Goal: Task Accomplishment & Management: Use online tool/utility

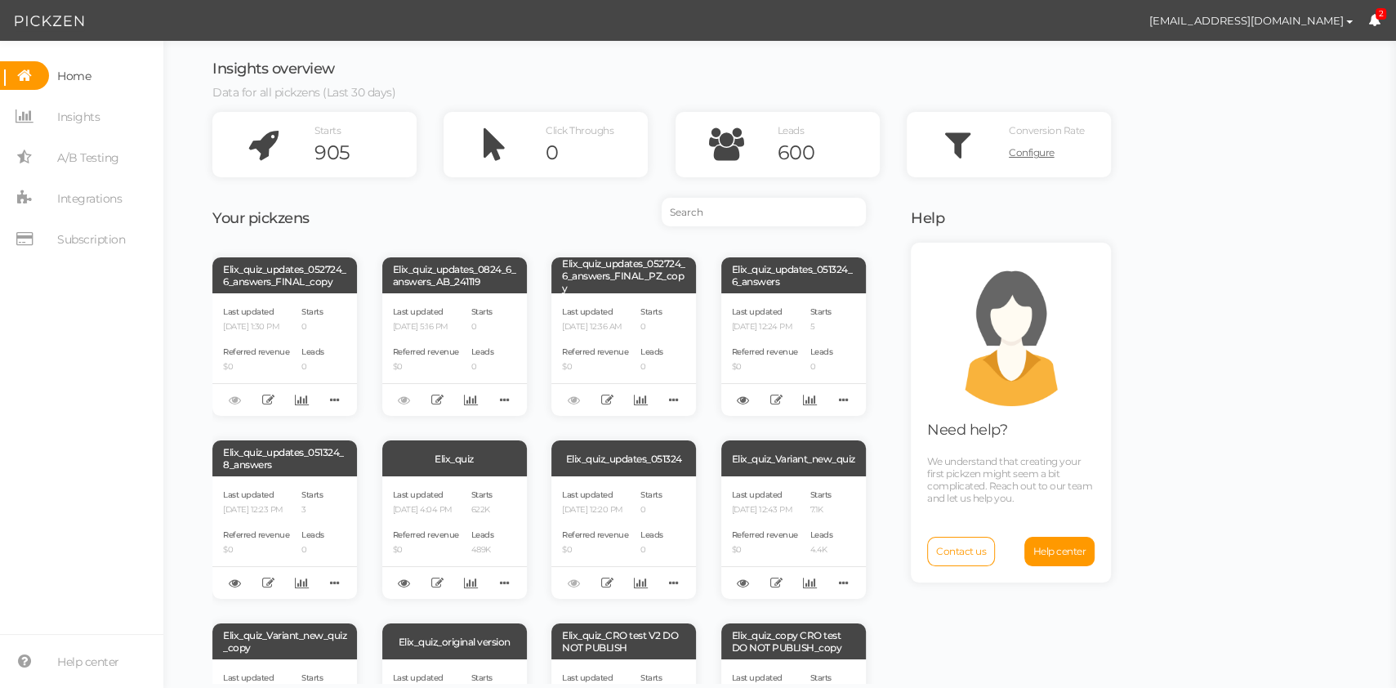
scroll to position [362, 0]
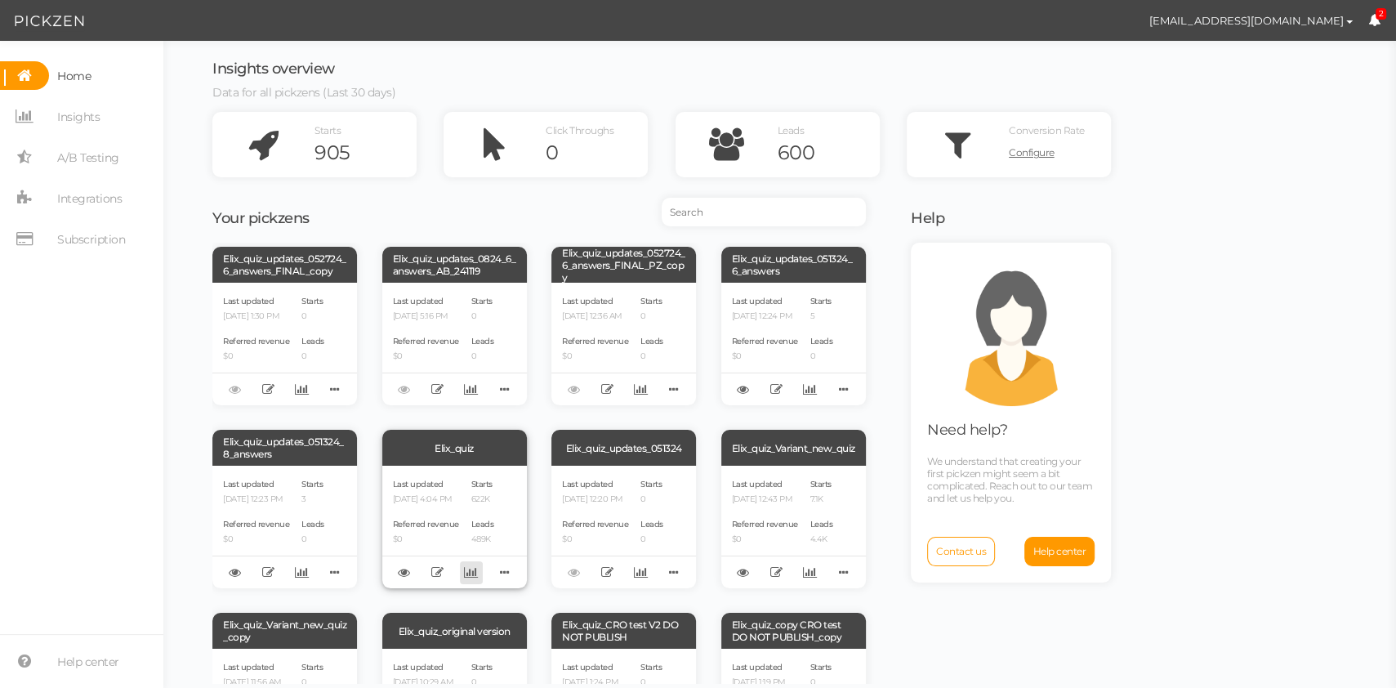
click at [468, 569] on icon at bounding box center [471, 572] width 14 height 12
select select "4855"
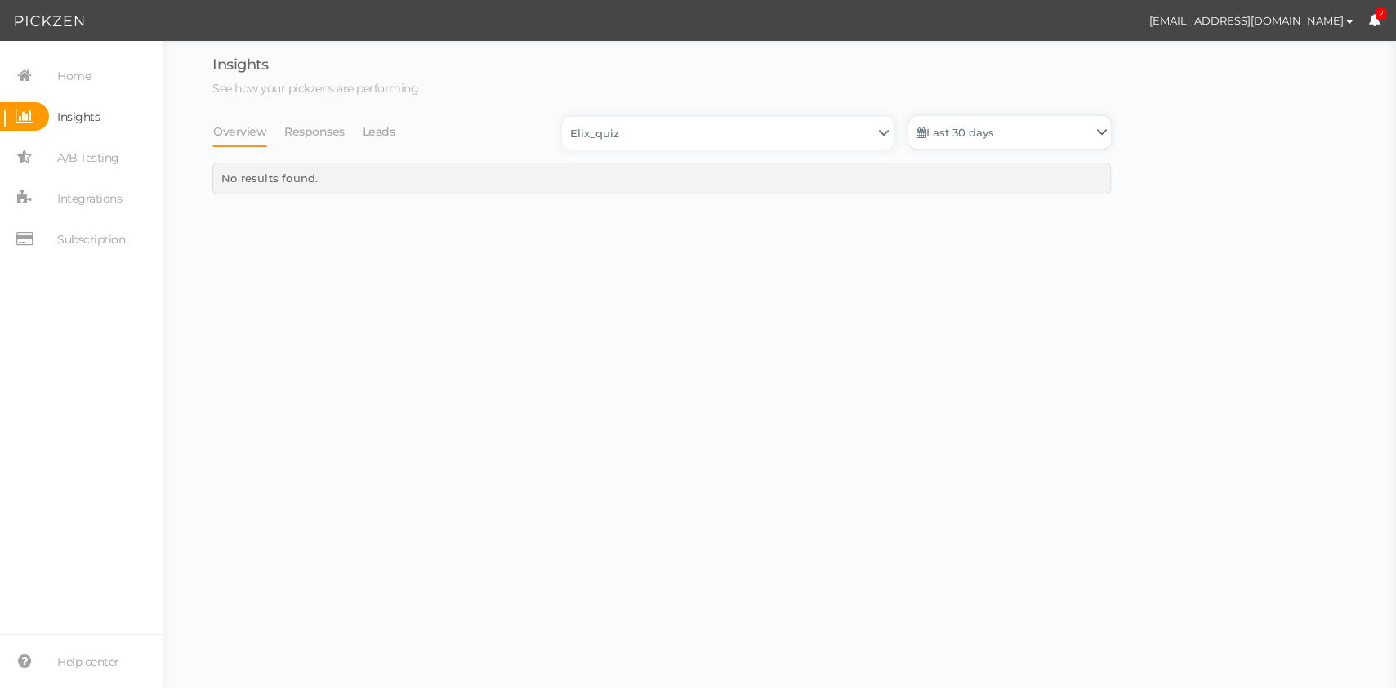
click at [970, 133] on link "Last 30 days" at bounding box center [1010, 132] width 203 height 33
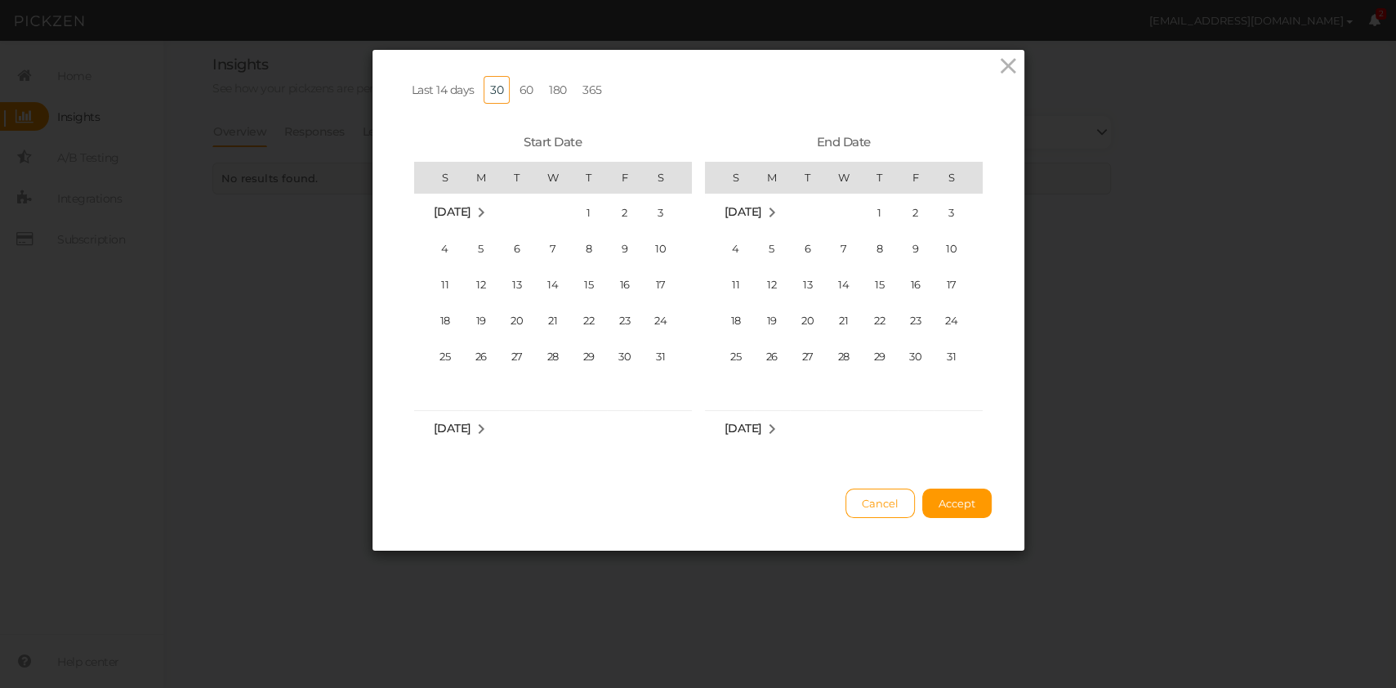
click at [587, 90] on link "365" at bounding box center [592, 90] width 33 height 28
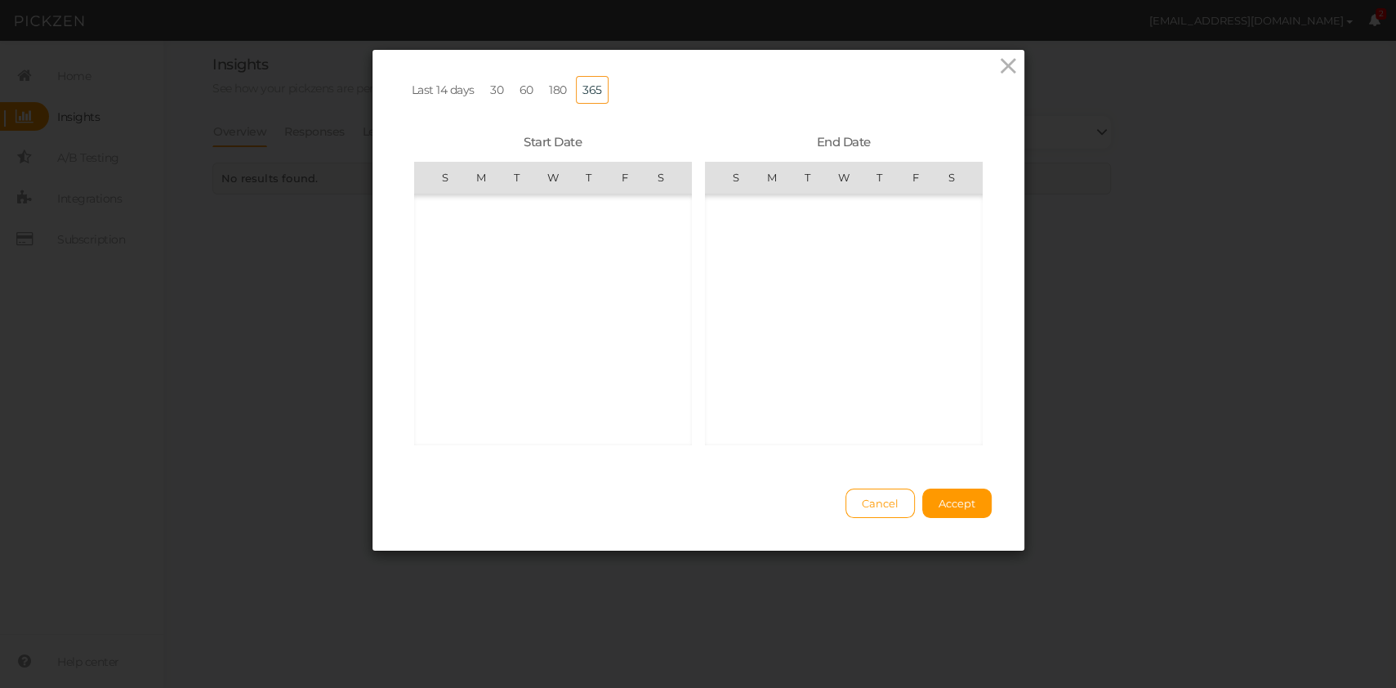
scroll to position [378294, 0]
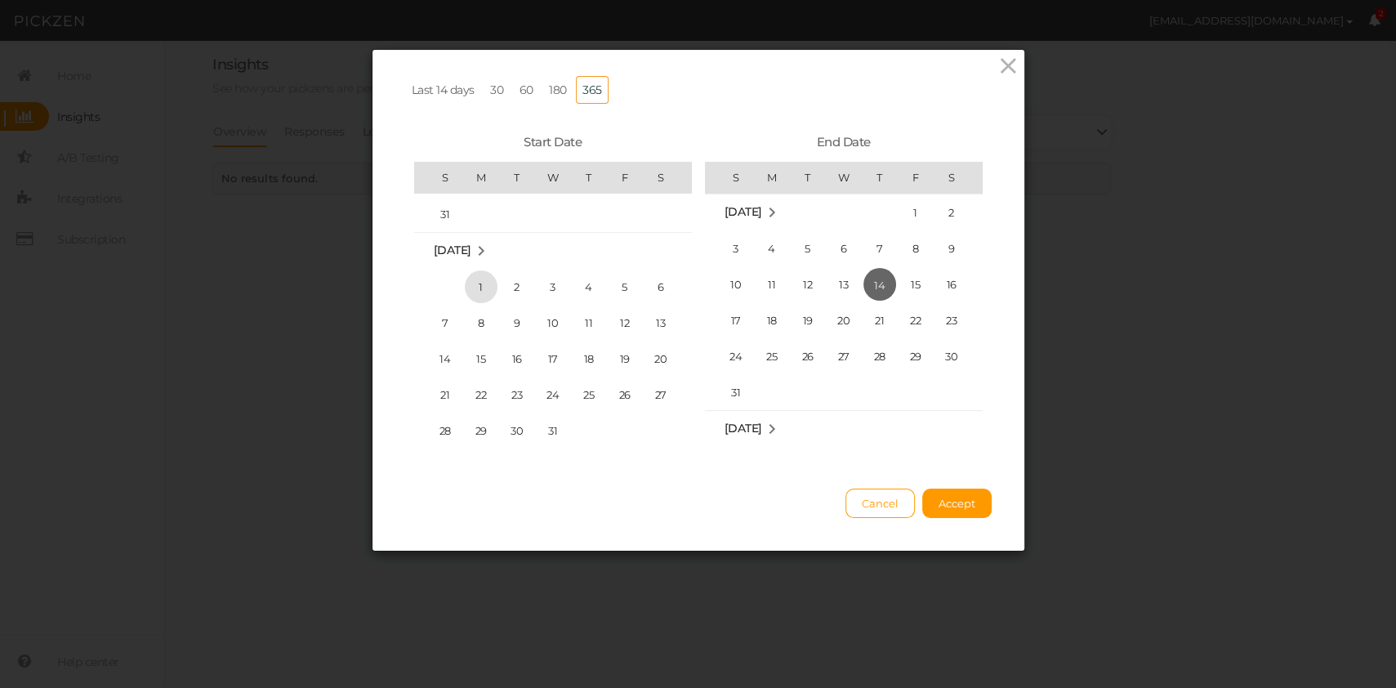
click at [485, 279] on span "1" at bounding box center [481, 286] width 33 height 33
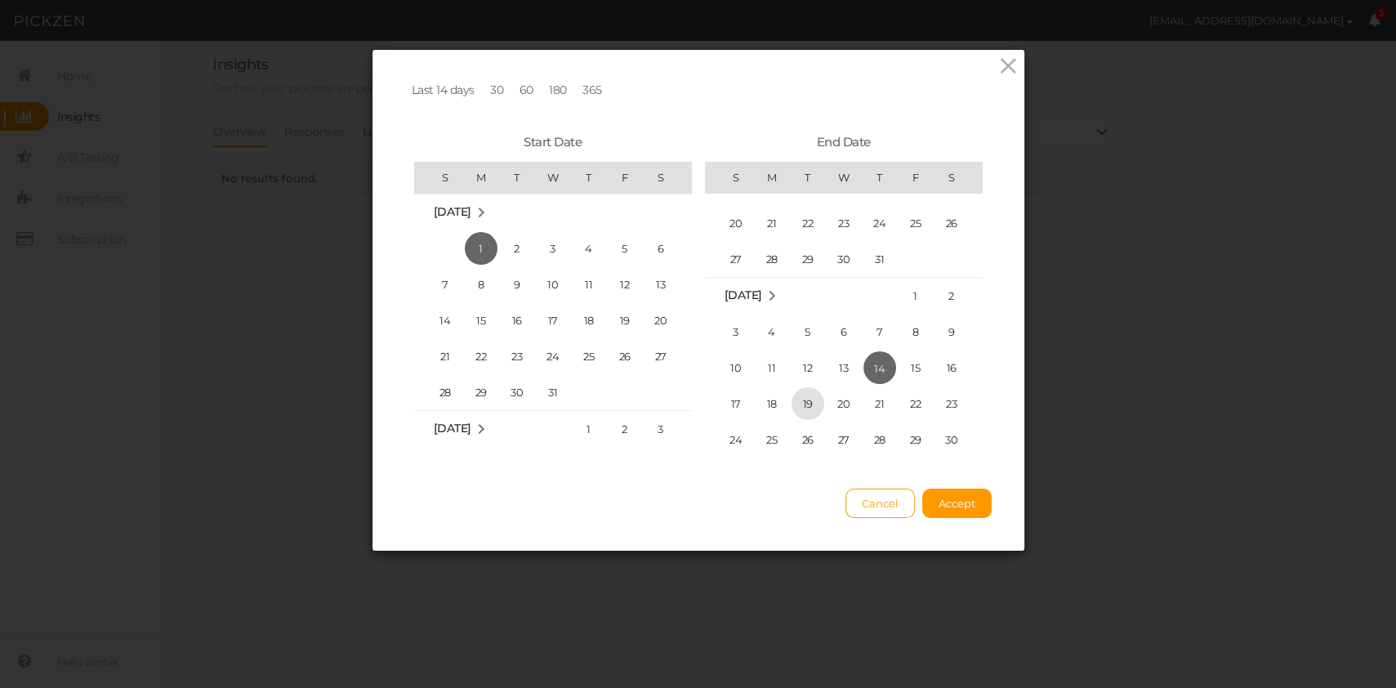
scroll to position [378078, 0]
click at [730, 327] on span "30" at bounding box center [736, 327] width 33 height 33
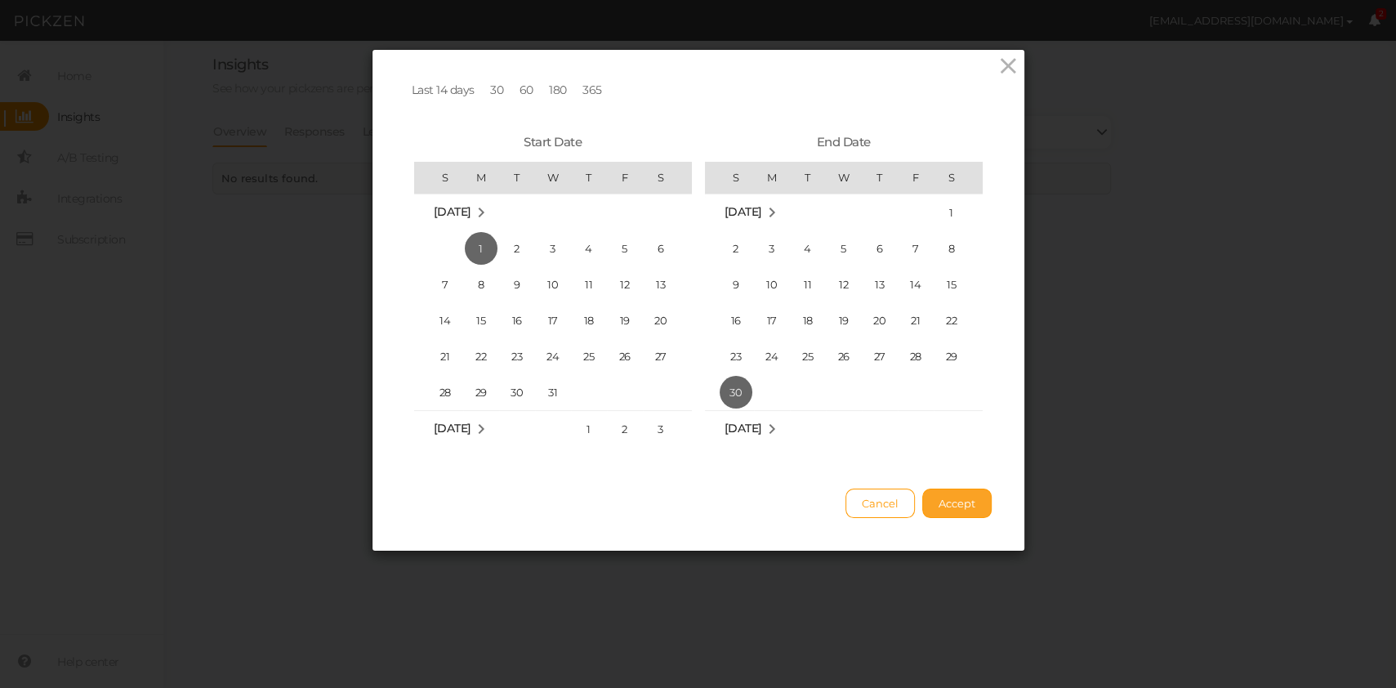
click at [950, 499] on span "Accept" at bounding box center [957, 503] width 37 height 13
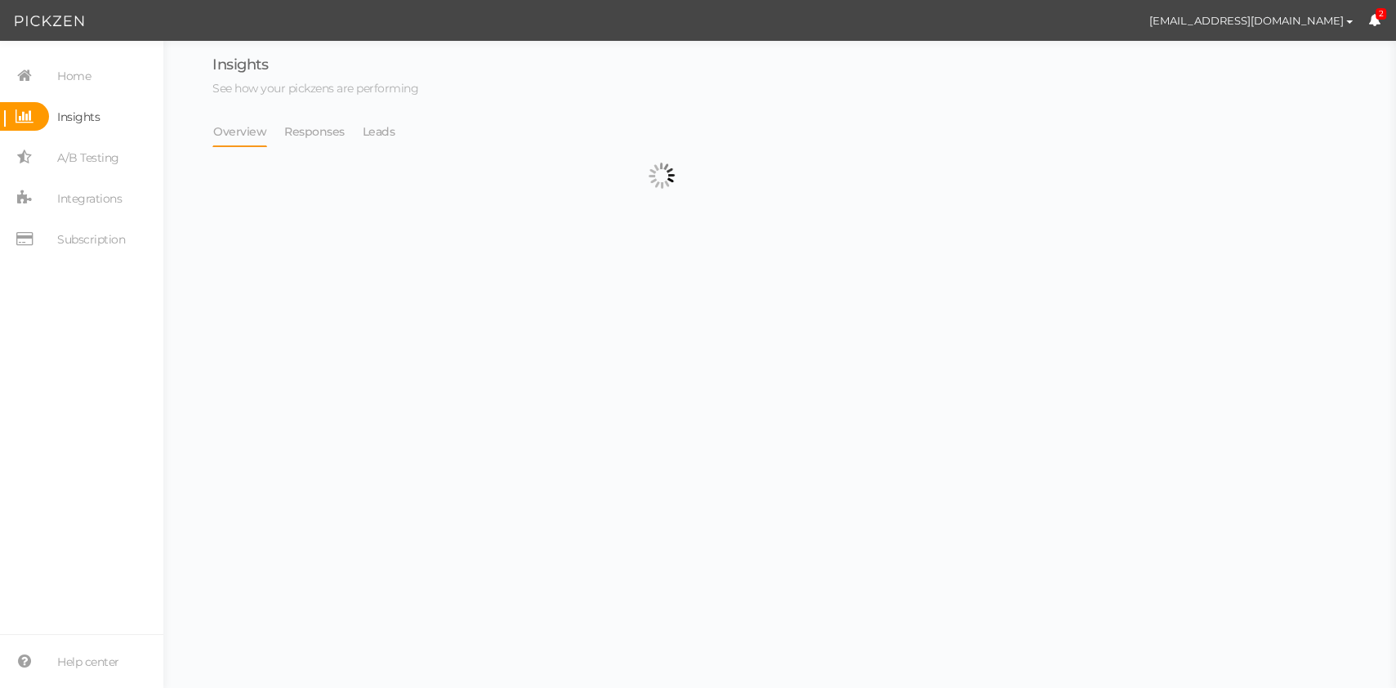
select select "4855"
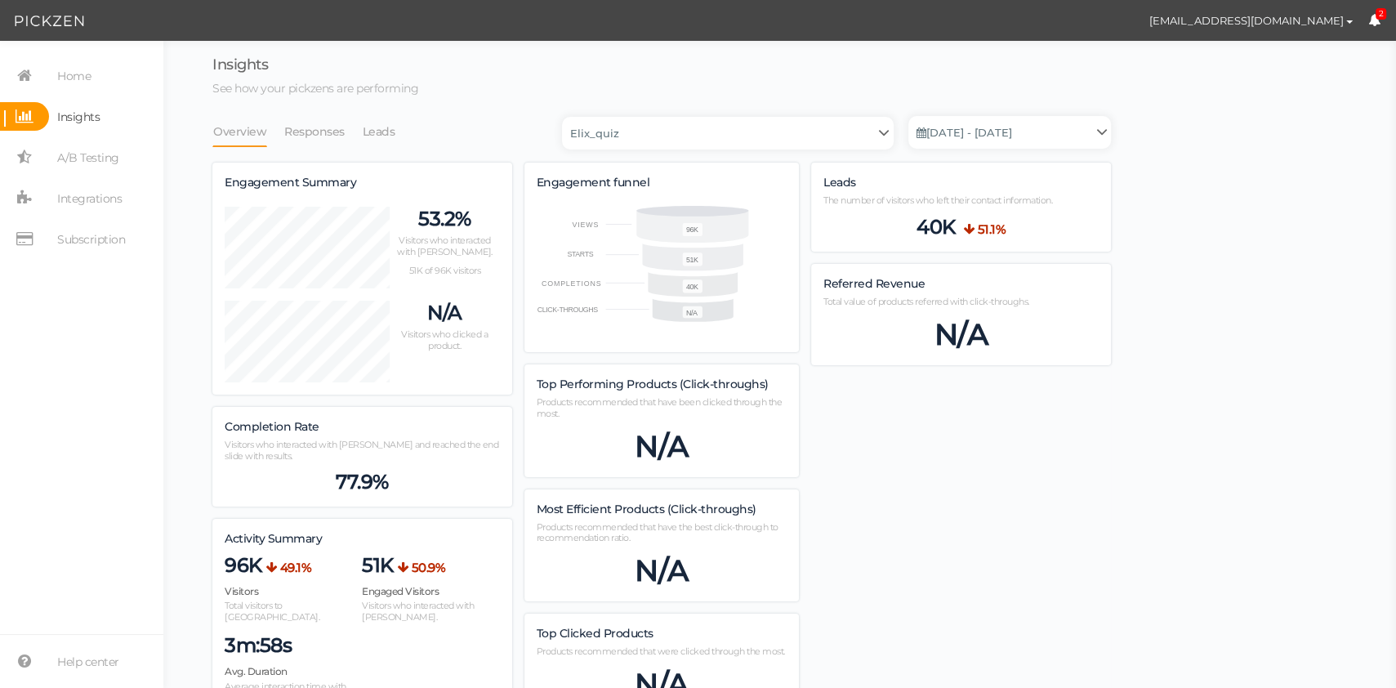
scroll to position [2511, 899]
click at [373, 136] on link "Leads" at bounding box center [379, 131] width 34 height 31
select select "4855"
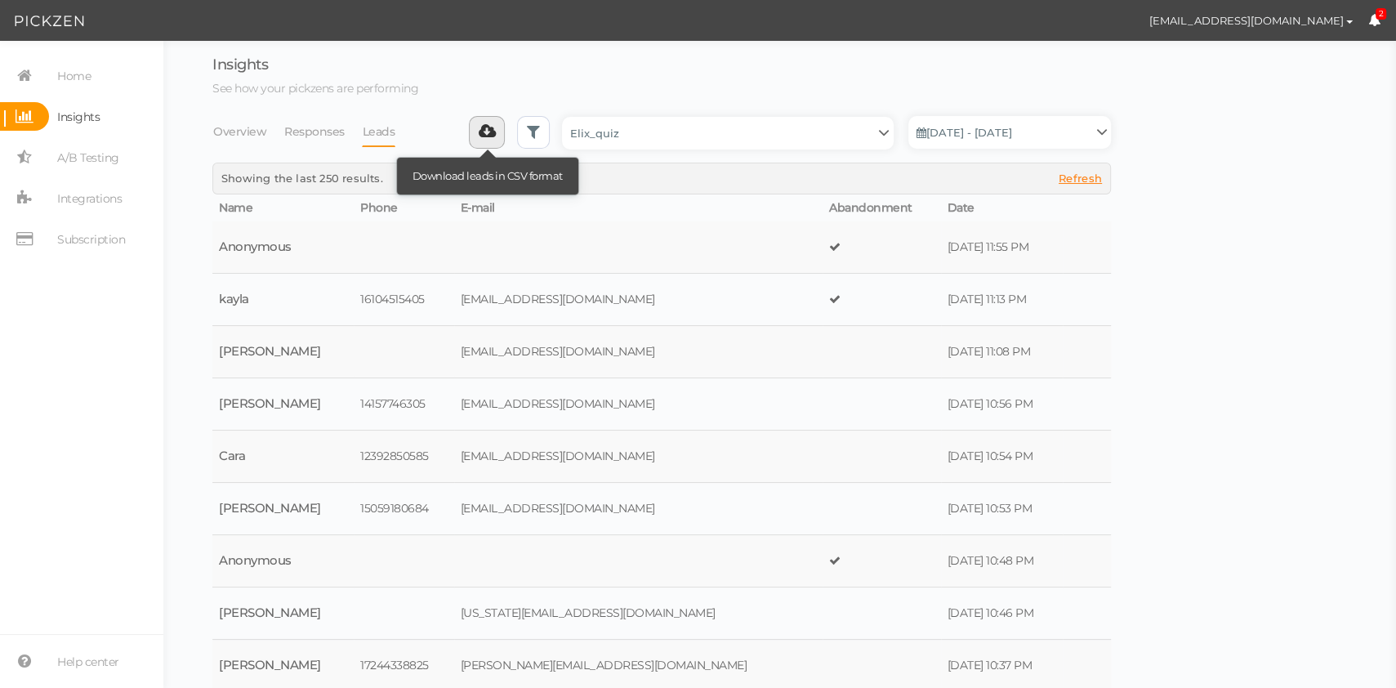
click at [490, 139] on link at bounding box center [487, 132] width 37 height 33
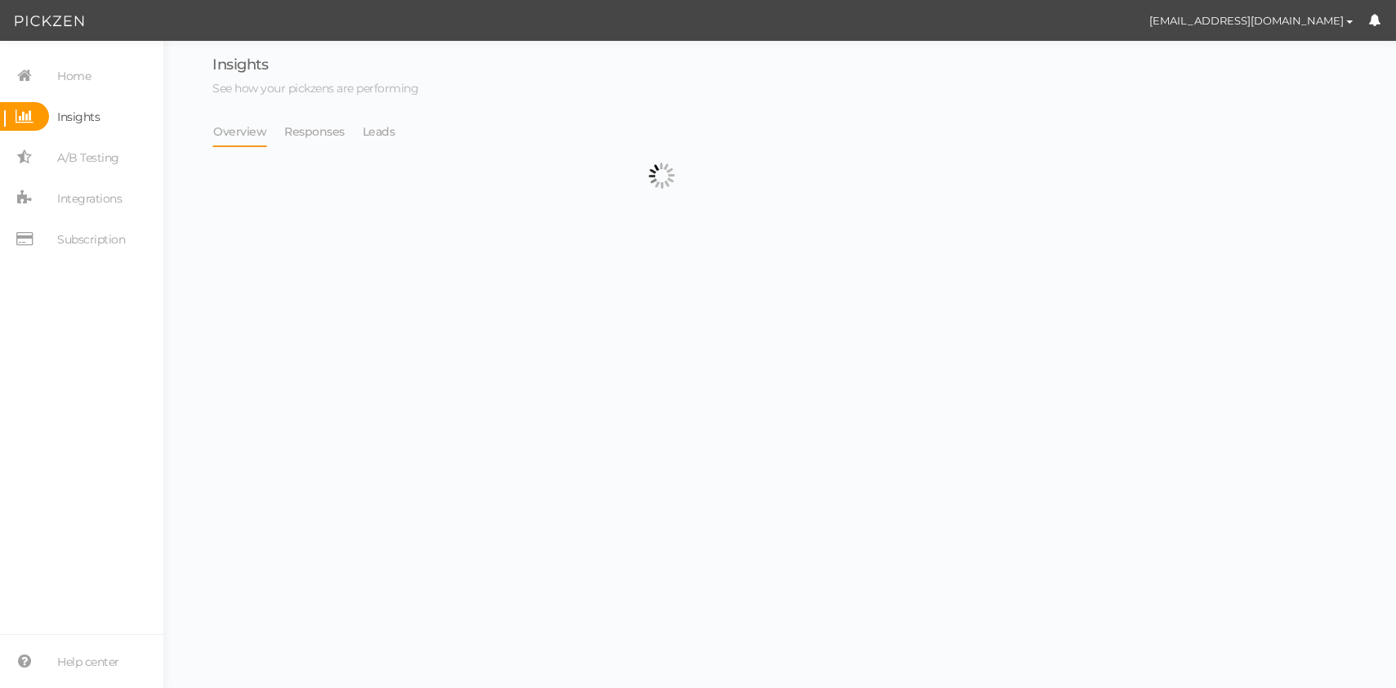
select select "12943"
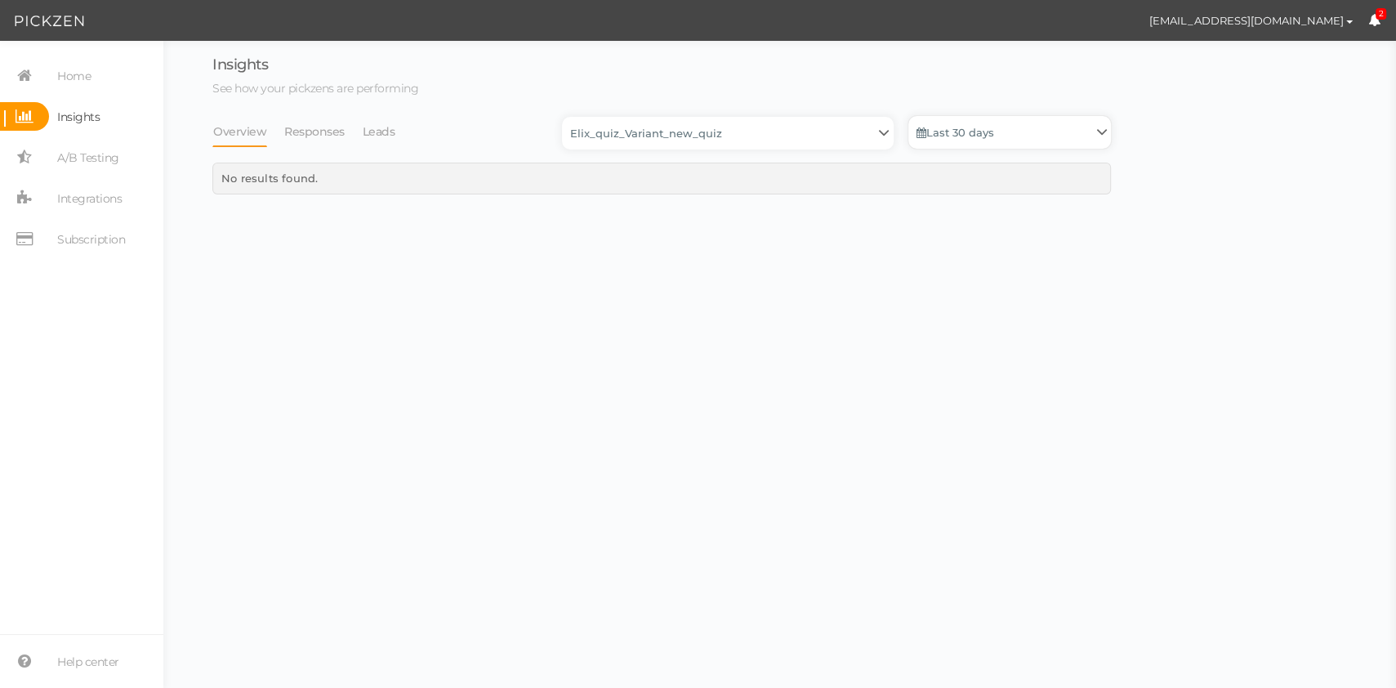
click at [965, 134] on link "Last 30 days" at bounding box center [1010, 132] width 203 height 33
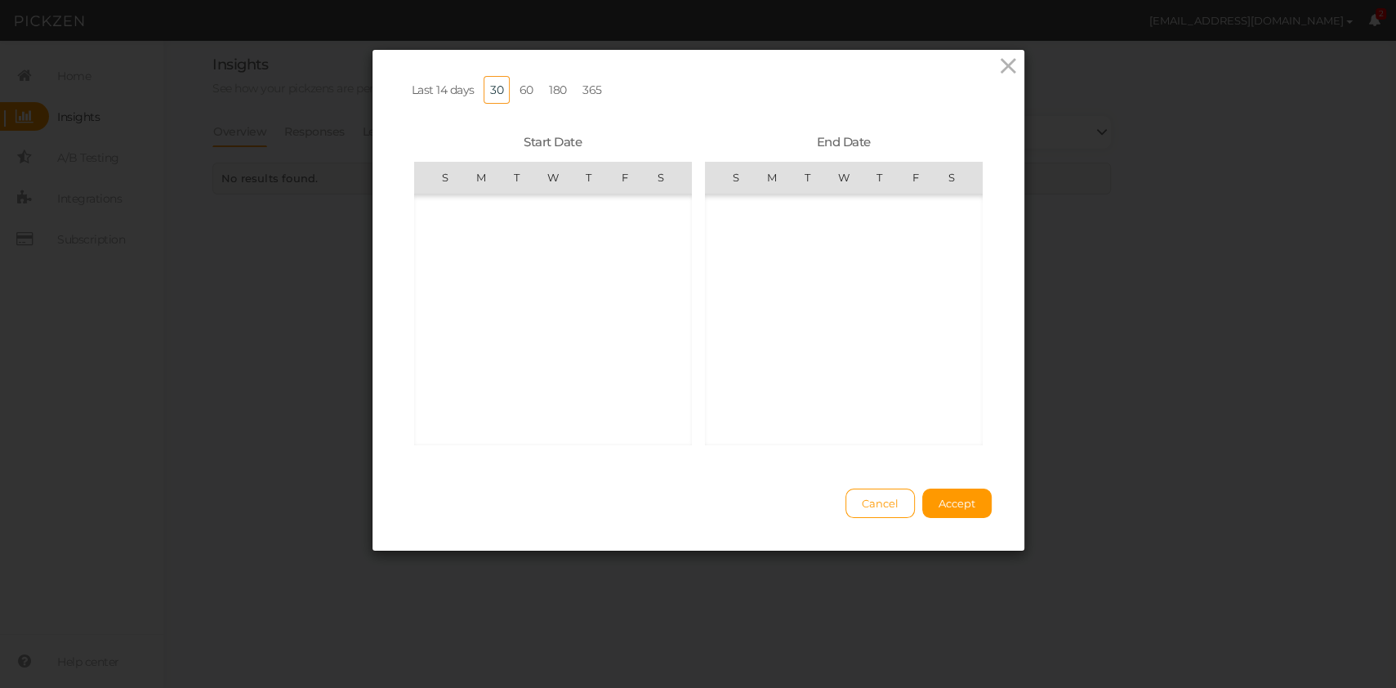
scroll to position [378294, 0]
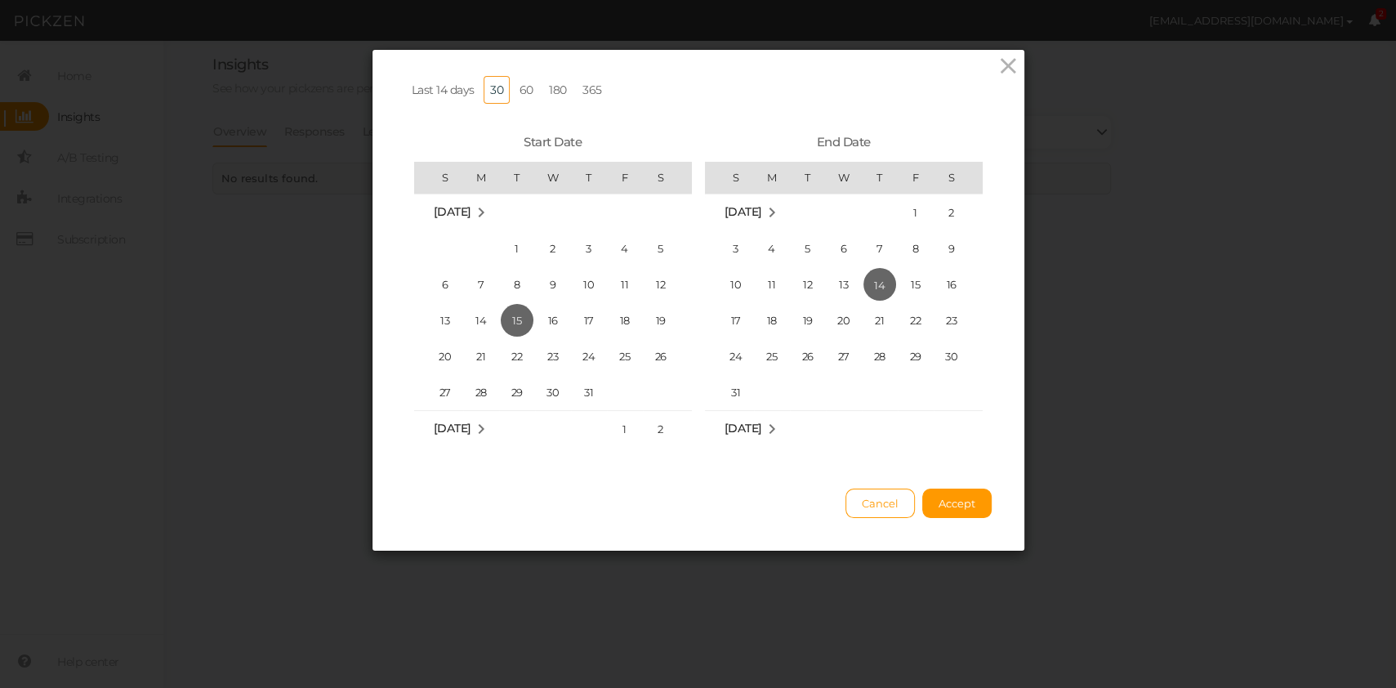
click at [581, 89] on link "365" at bounding box center [592, 90] width 33 height 28
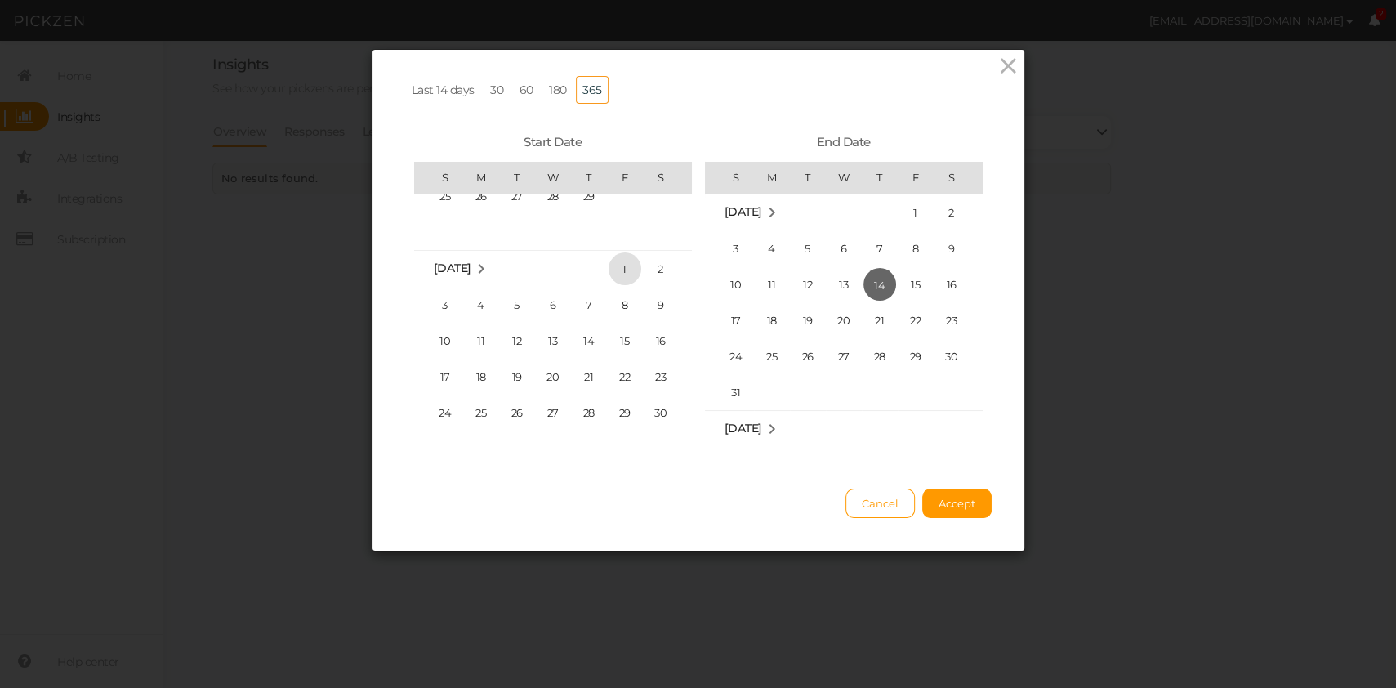
click at [622, 266] on span "1" at bounding box center [625, 268] width 33 height 33
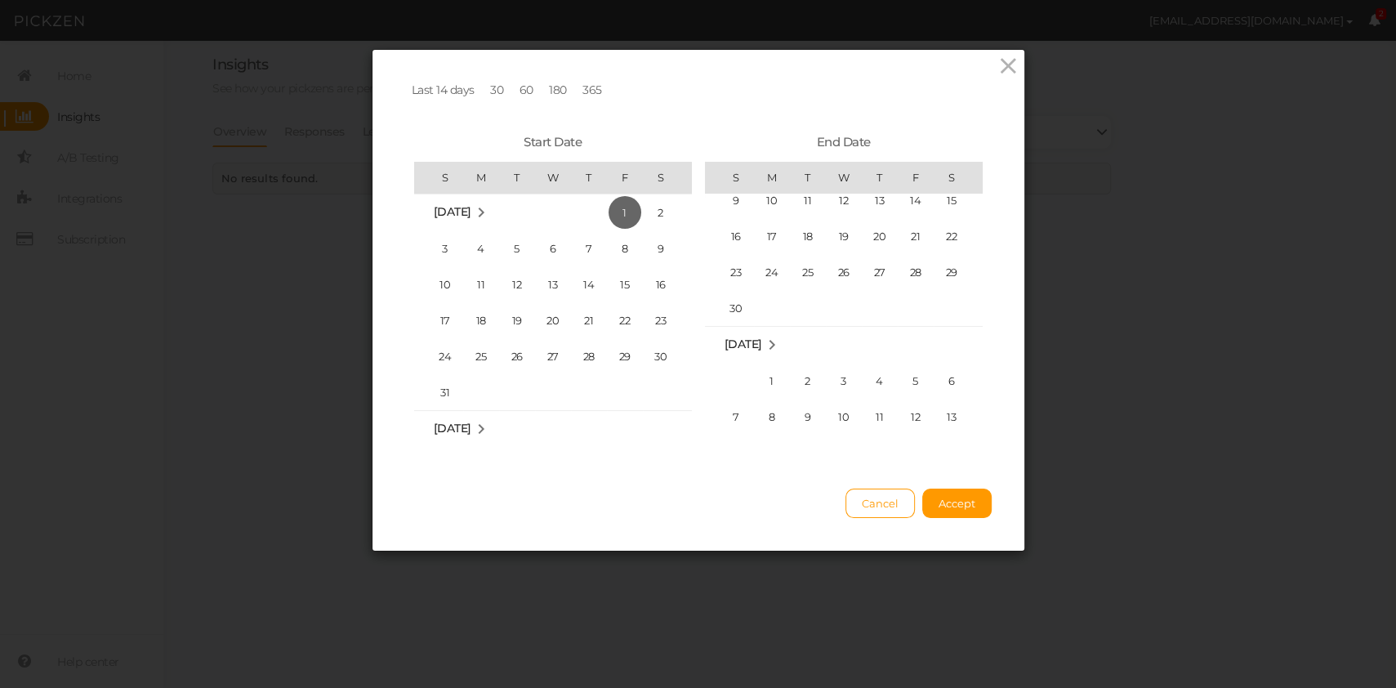
scroll to position [379076, 0]
click at [744, 264] on span "30" at bounding box center [736, 260] width 33 height 33
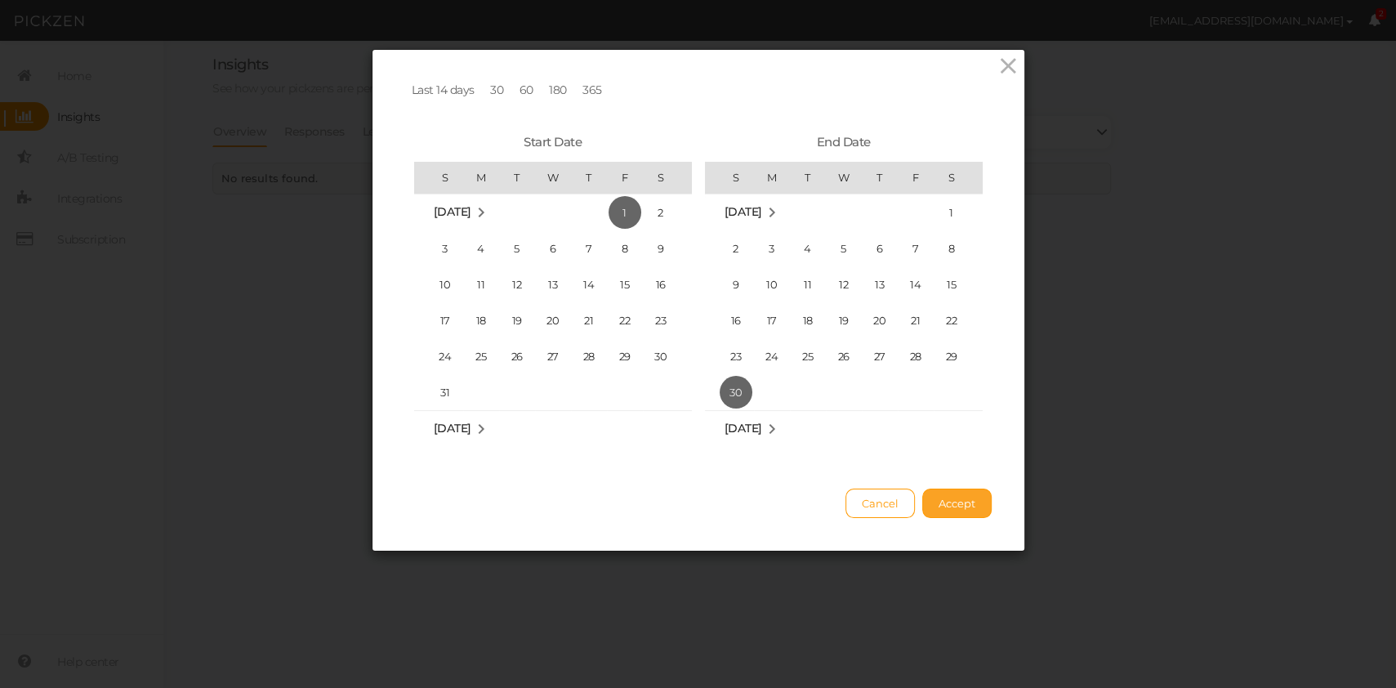
click at [952, 497] on span "Accept" at bounding box center [957, 503] width 37 height 13
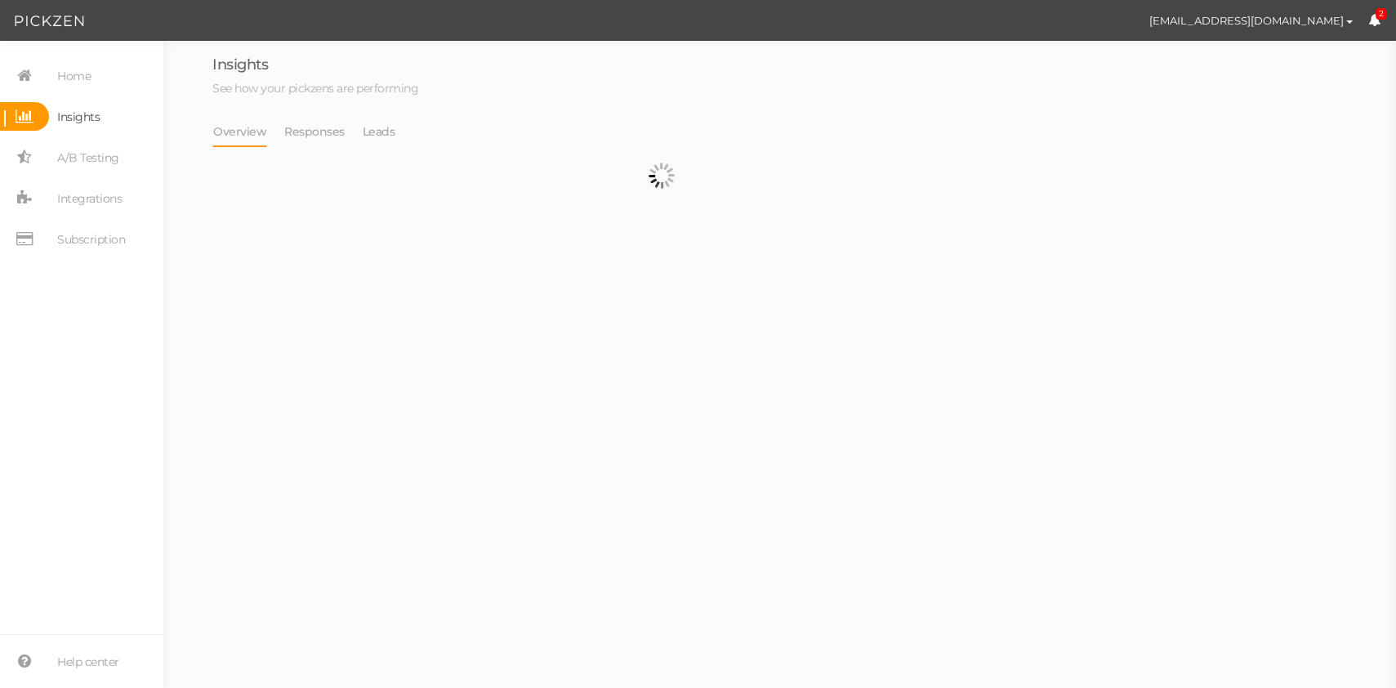
select select "12943"
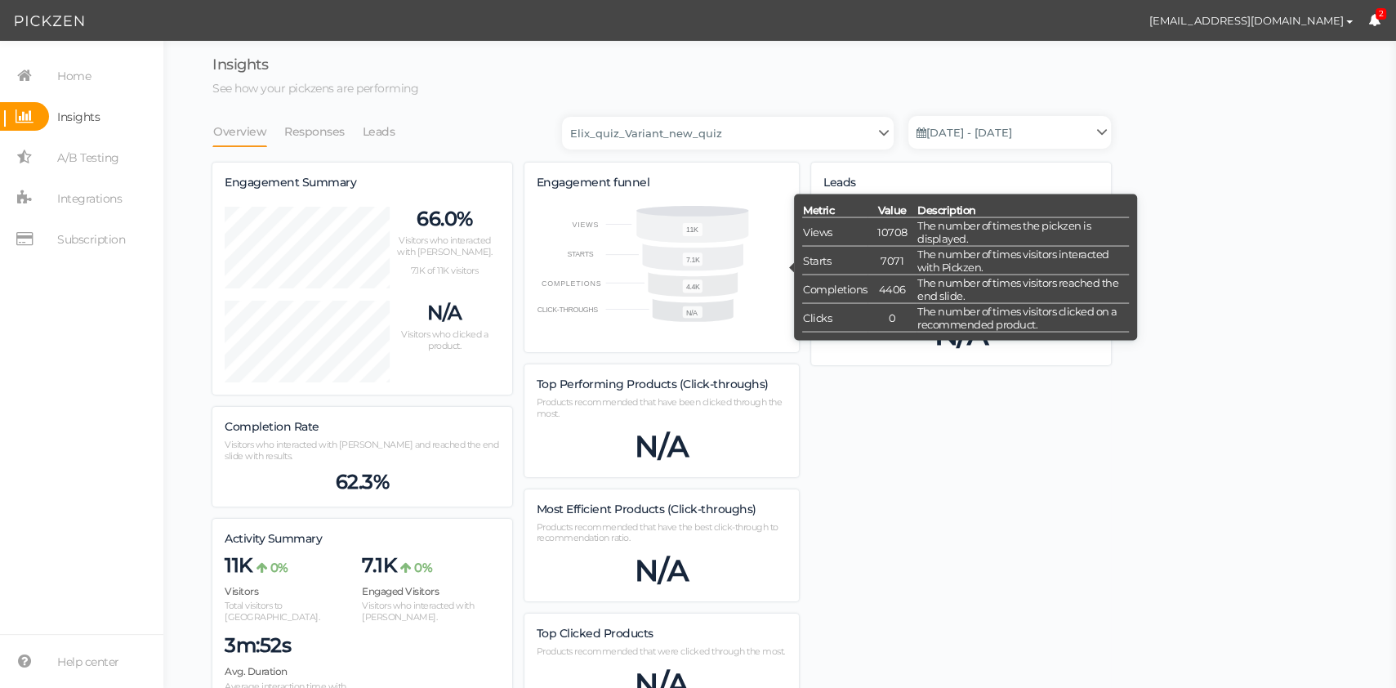
scroll to position [2457, 899]
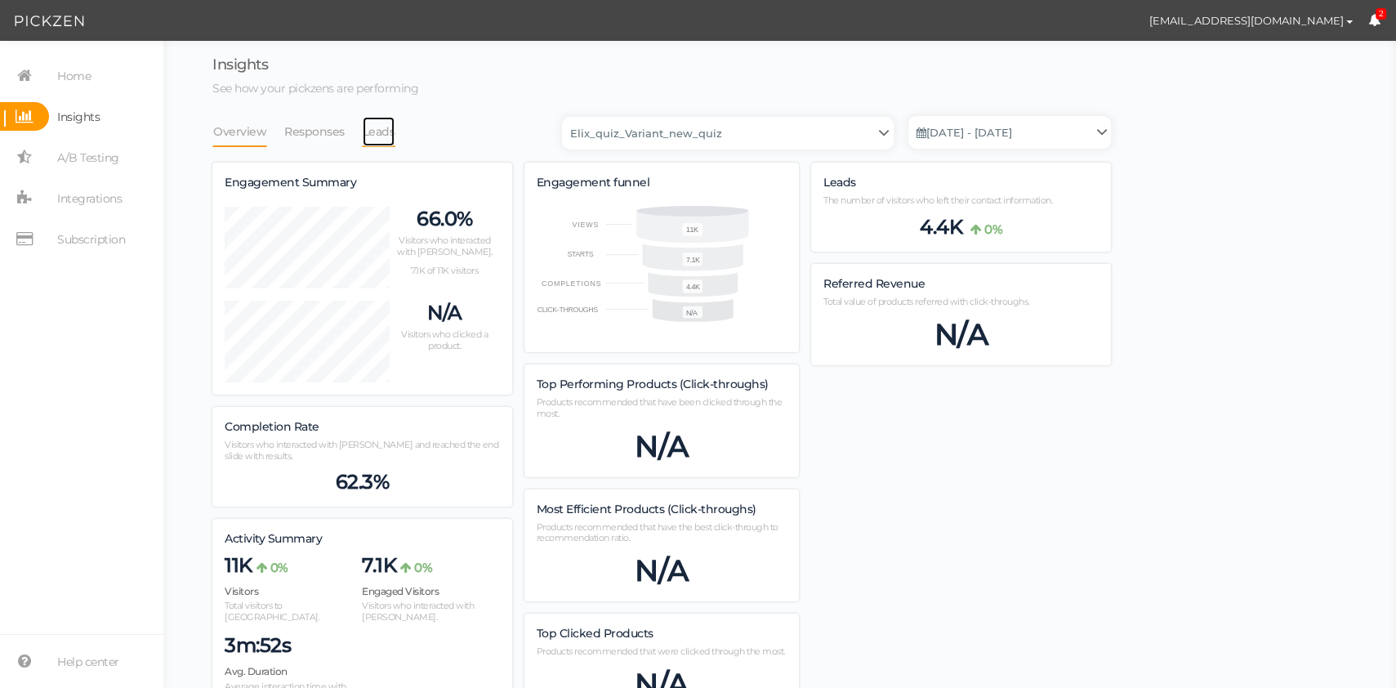
click at [385, 126] on link "Leads" at bounding box center [379, 131] width 34 height 31
select select "12943"
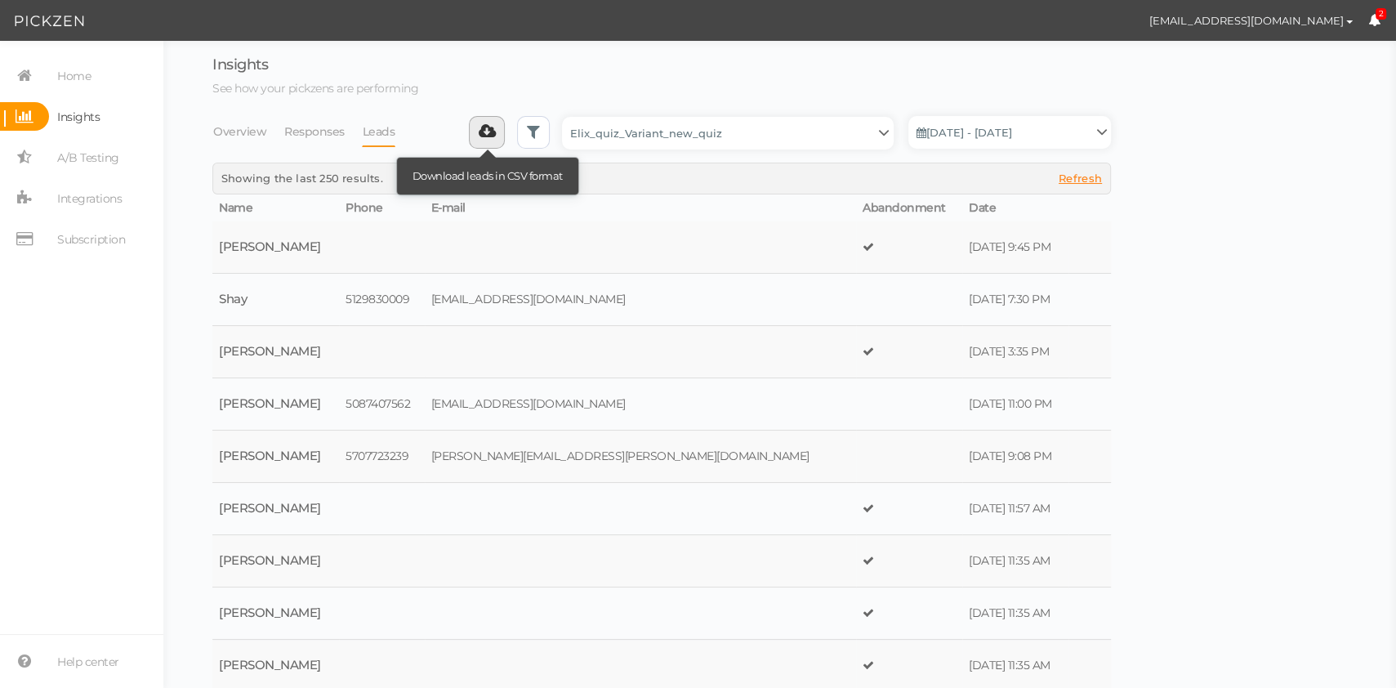
click at [496, 136] on icon at bounding box center [487, 131] width 17 height 16
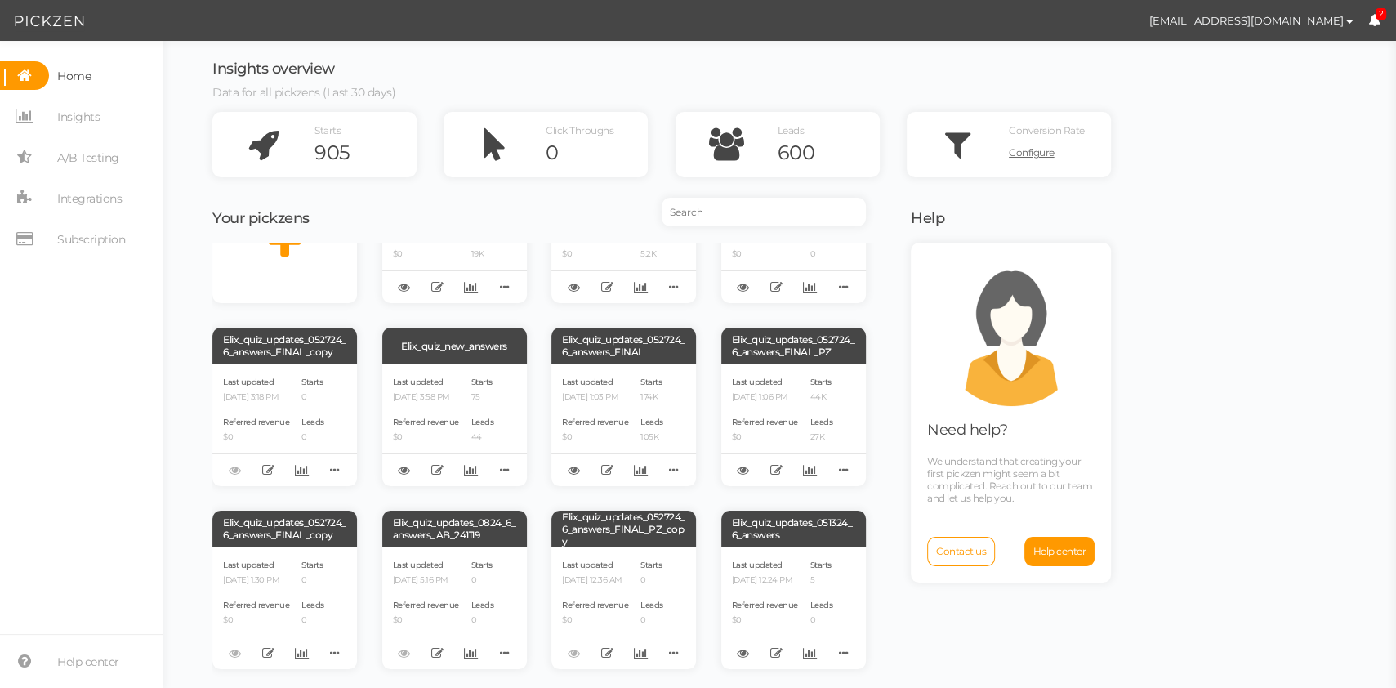
scroll to position [127, 0]
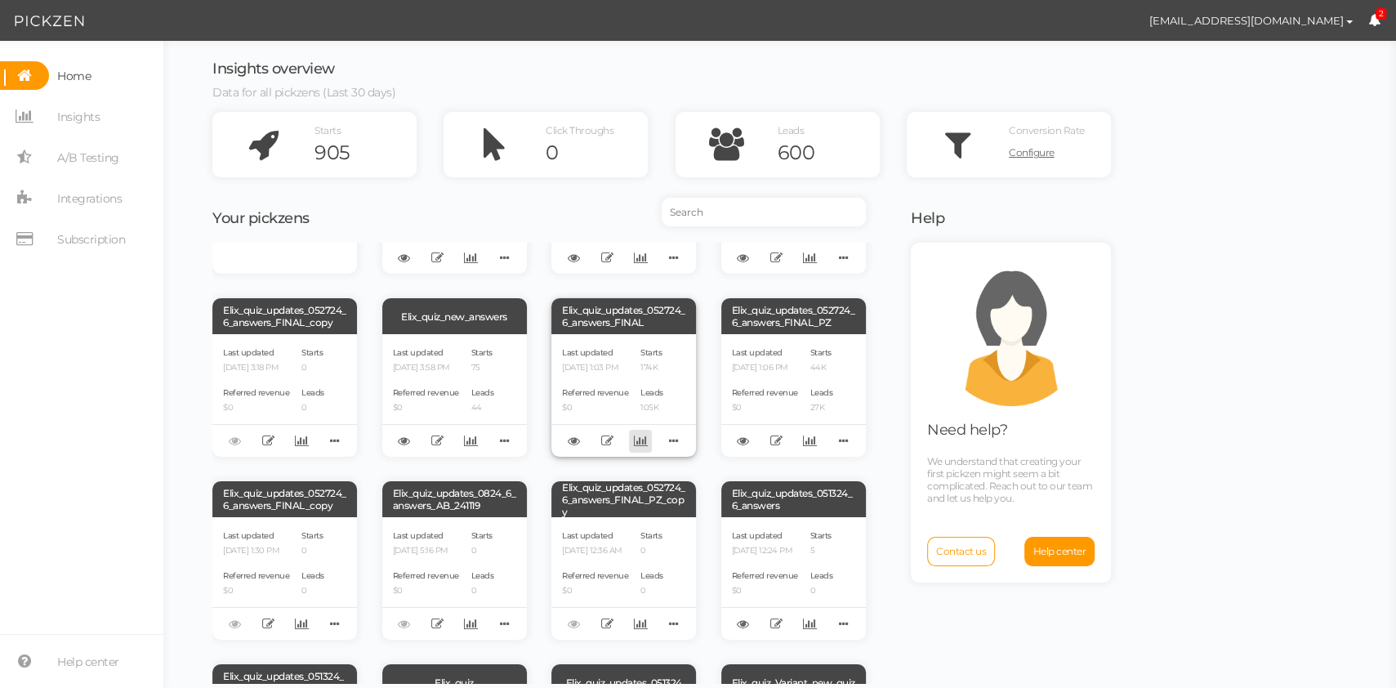
click at [637, 442] on icon at bounding box center [641, 441] width 14 height 12
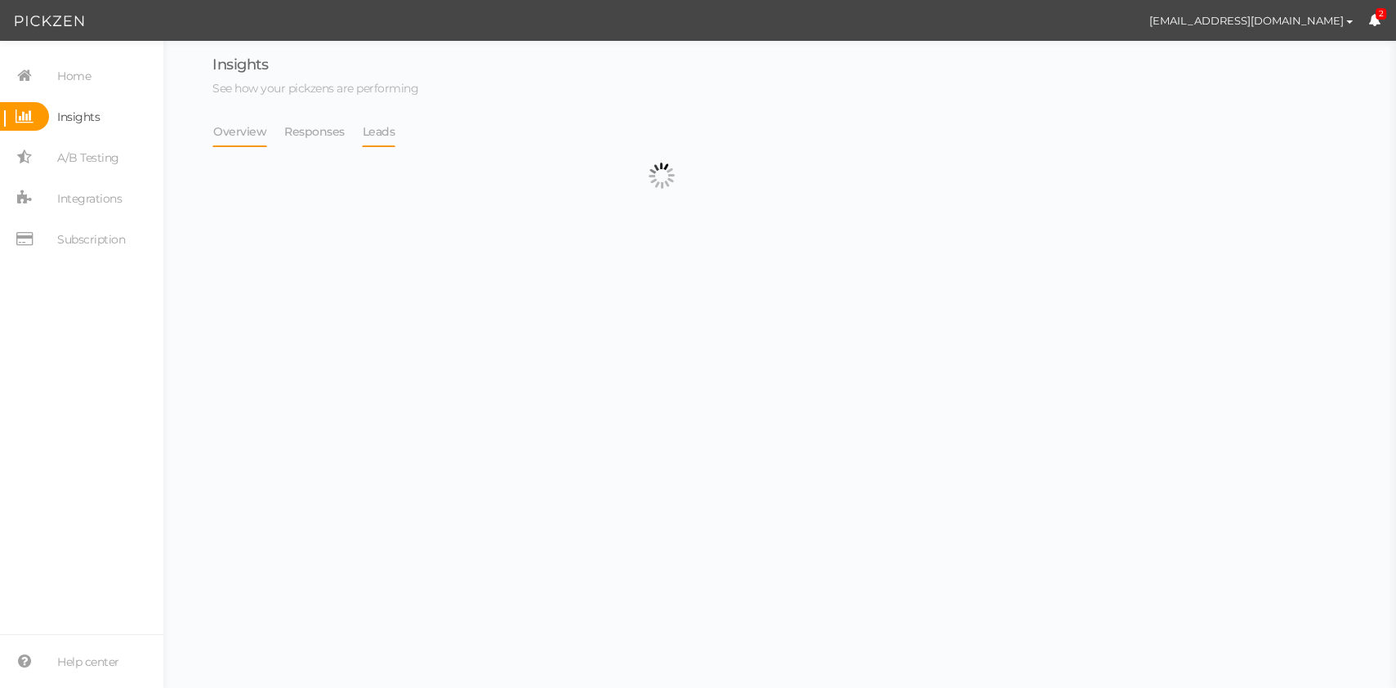
select select "13104"
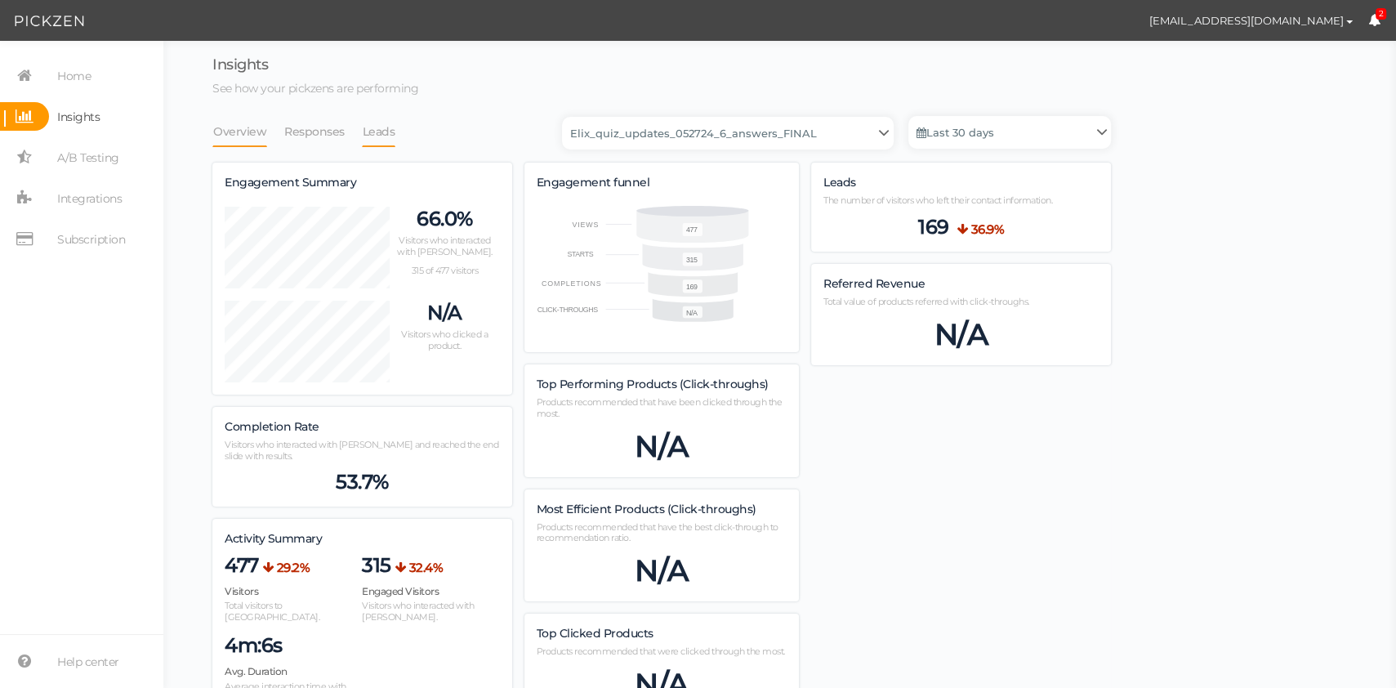
scroll to position [1530, 899]
click at [378, 137] on link "Leads" at bounding box center [379, 131] width 34 height 31
select select "13104"
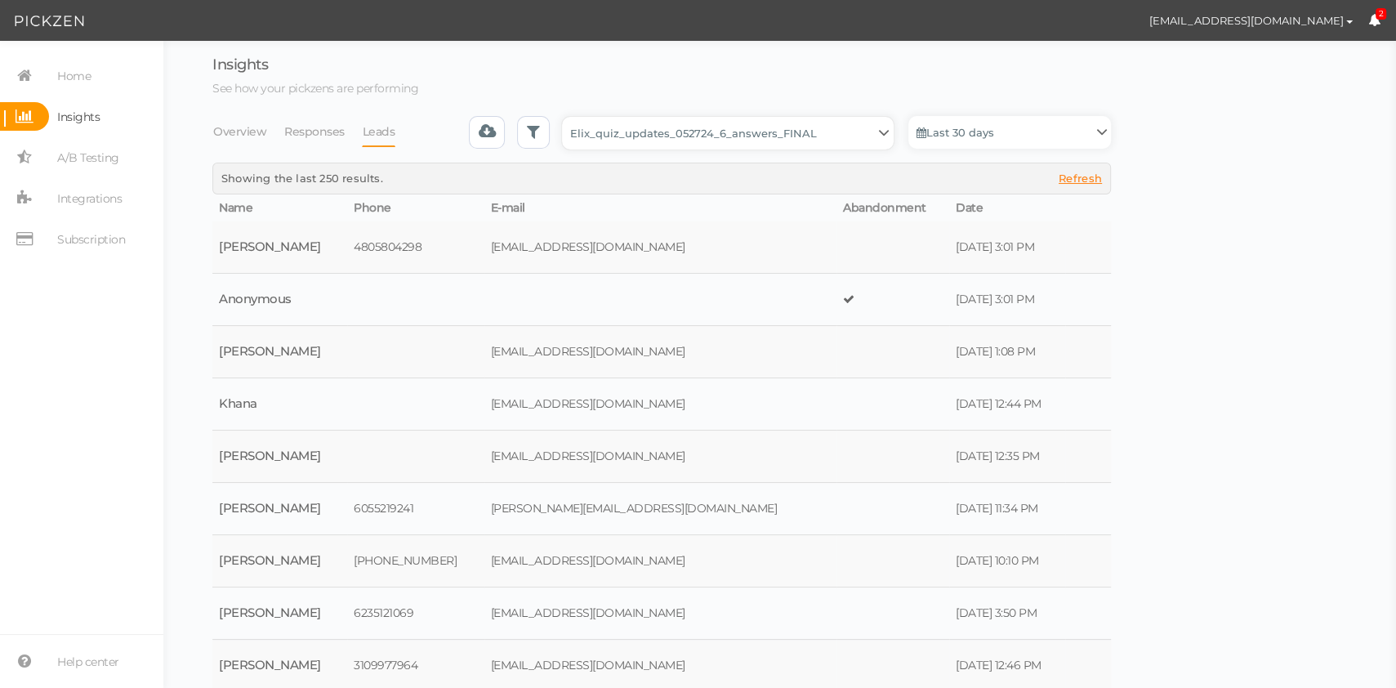
click at [733, 140] on select "Backup_2020010 backup_20200106 Elix Quiz PopUp Elix_quiz Elix_quiz [OLD] Elix_q…" at bounding box center [728, 133] width 332 height 33
drag, startPoint x: 1019, startPoint y: 138, endPoint x: 985, endPoint y: 197, distance: 68.1
click at [988, 197] on div "Backup_2020010 backup_20200106 Elix Quiz PopUp Elix_quiz Elix_quiz [OLD] Elix_q…" at bounding box center [661, 466] width 923 height 607
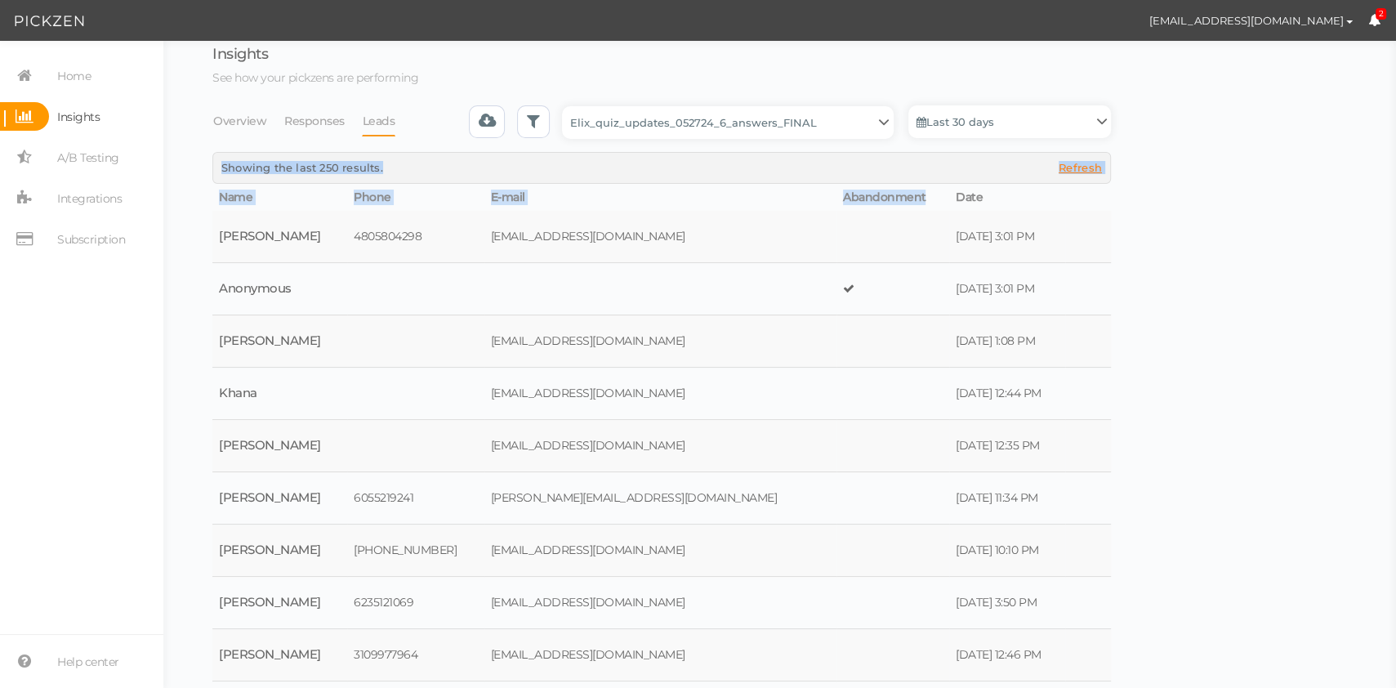
scroll to position [70, 0]
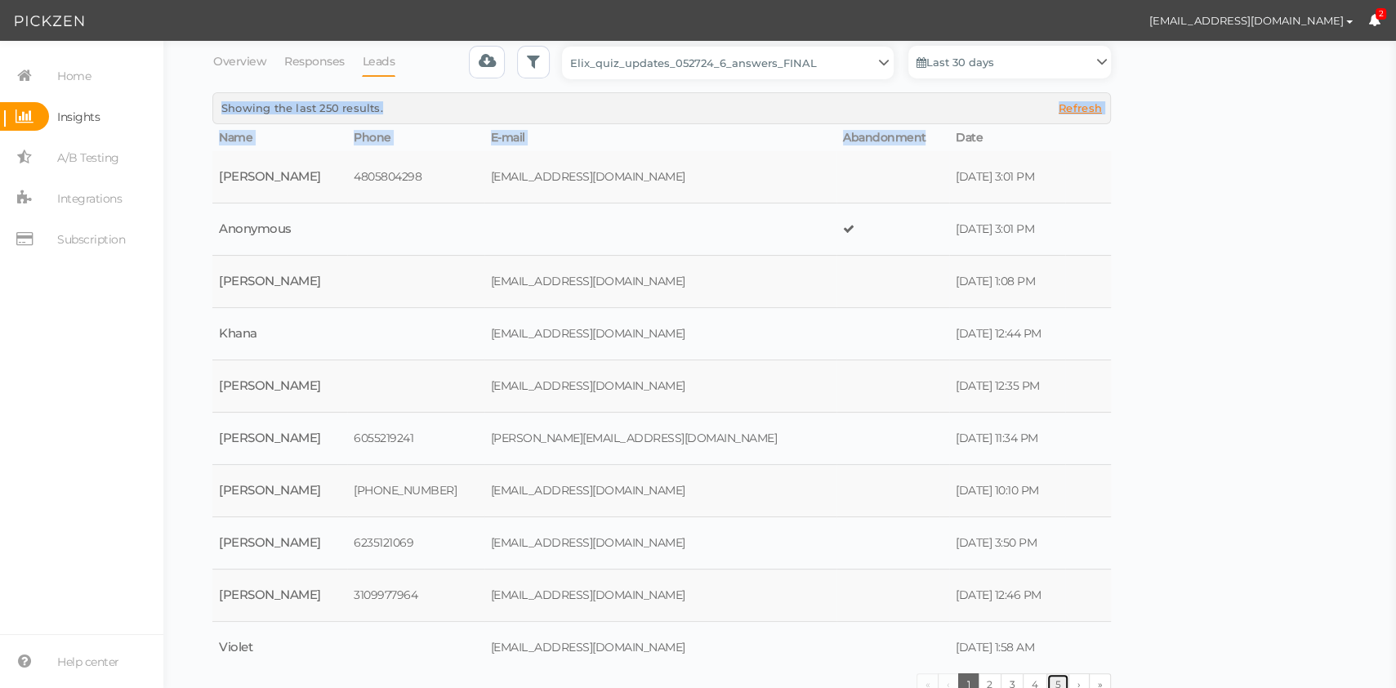
click at [1052, 676] on link "5" at bounding box center [1059, 684] width 24 height 22
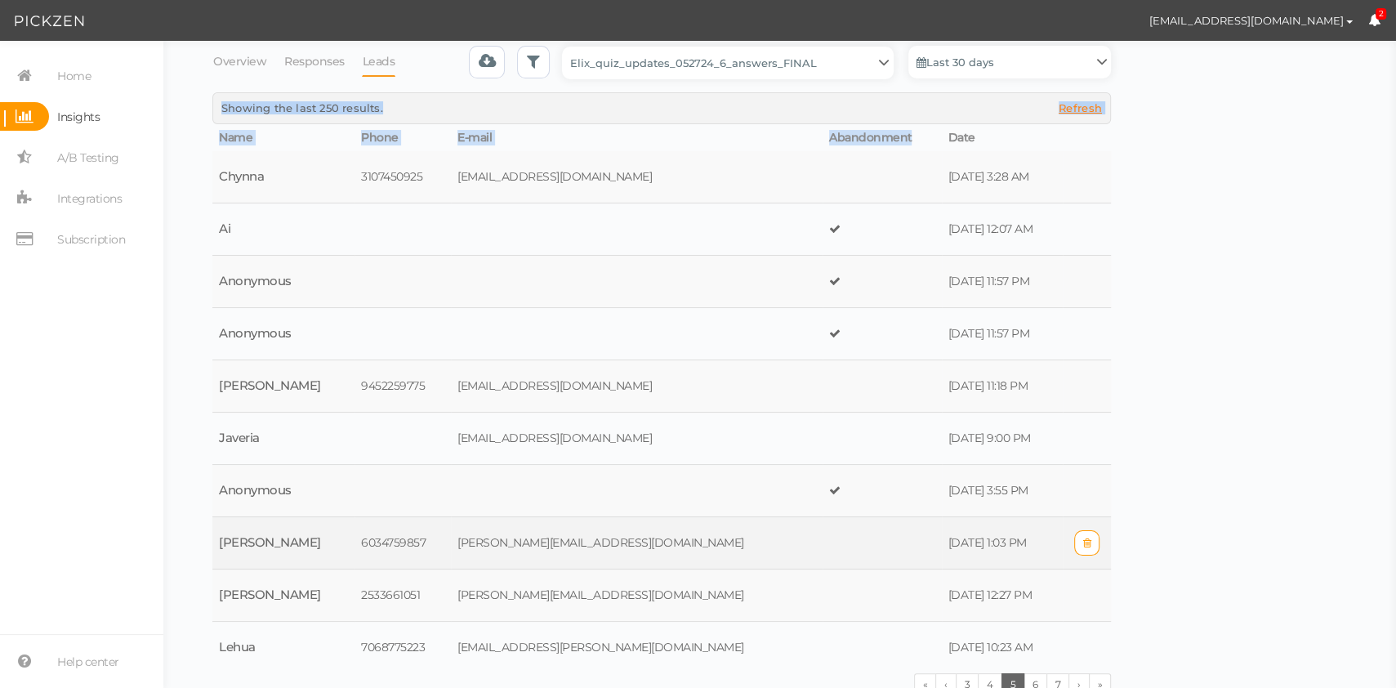
scroll to position [0, 0]
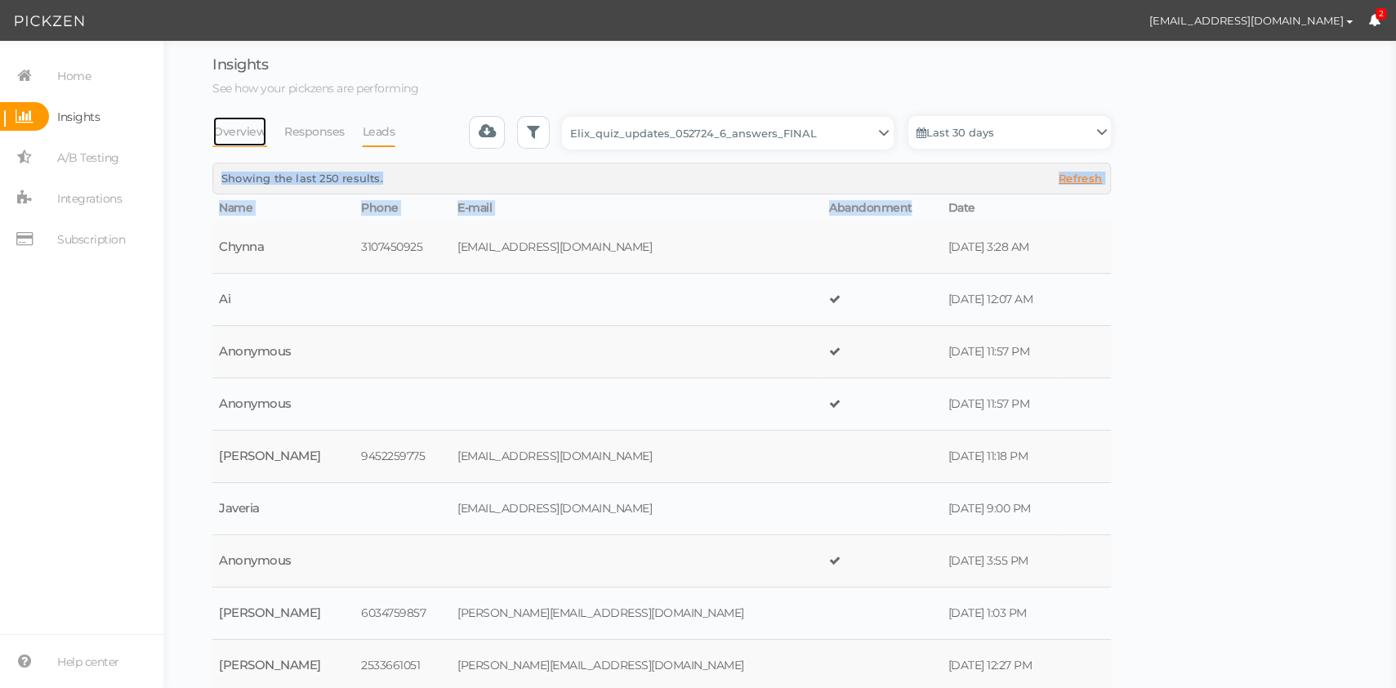
click at [237, 136] on link "Overview" at bounding box center [239, 131] width 55 height 31
select select "13104"
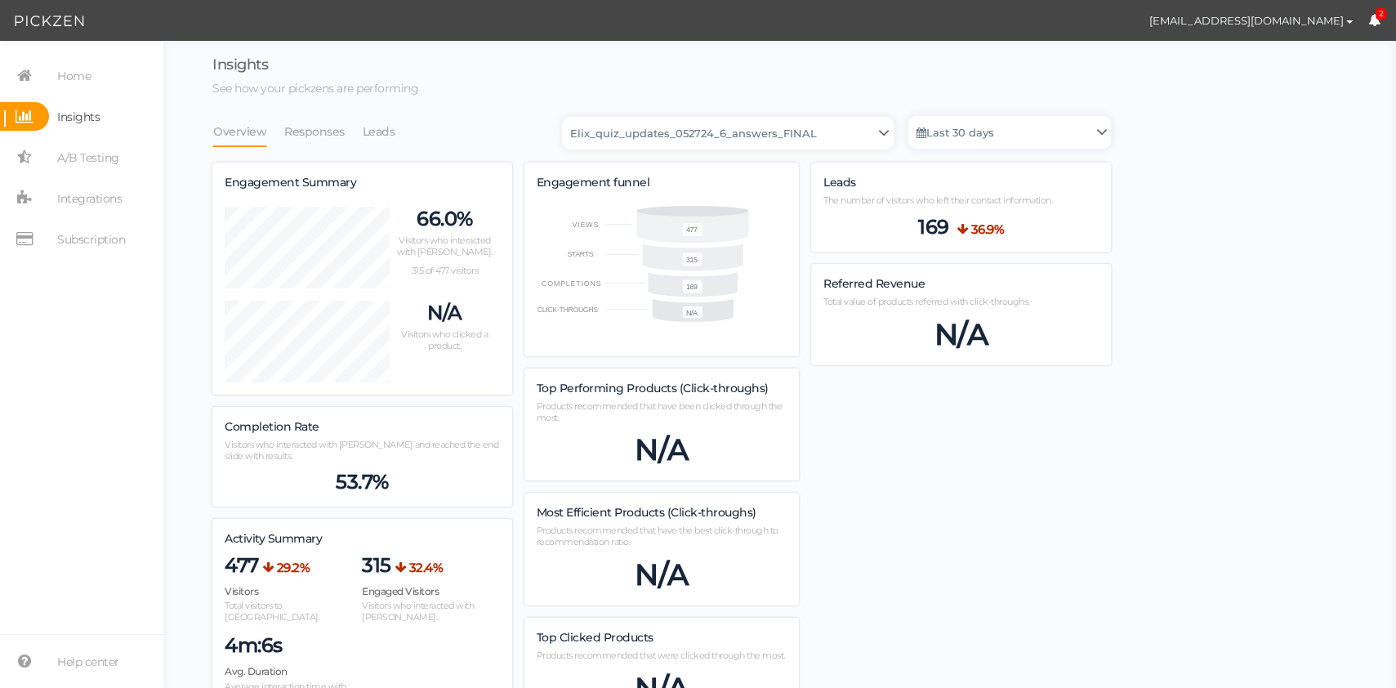
scroll to position [1530, 899]
click at [959, 139] on link "Last 30 days" at bounding box center [1010, 132] width 203 height 33
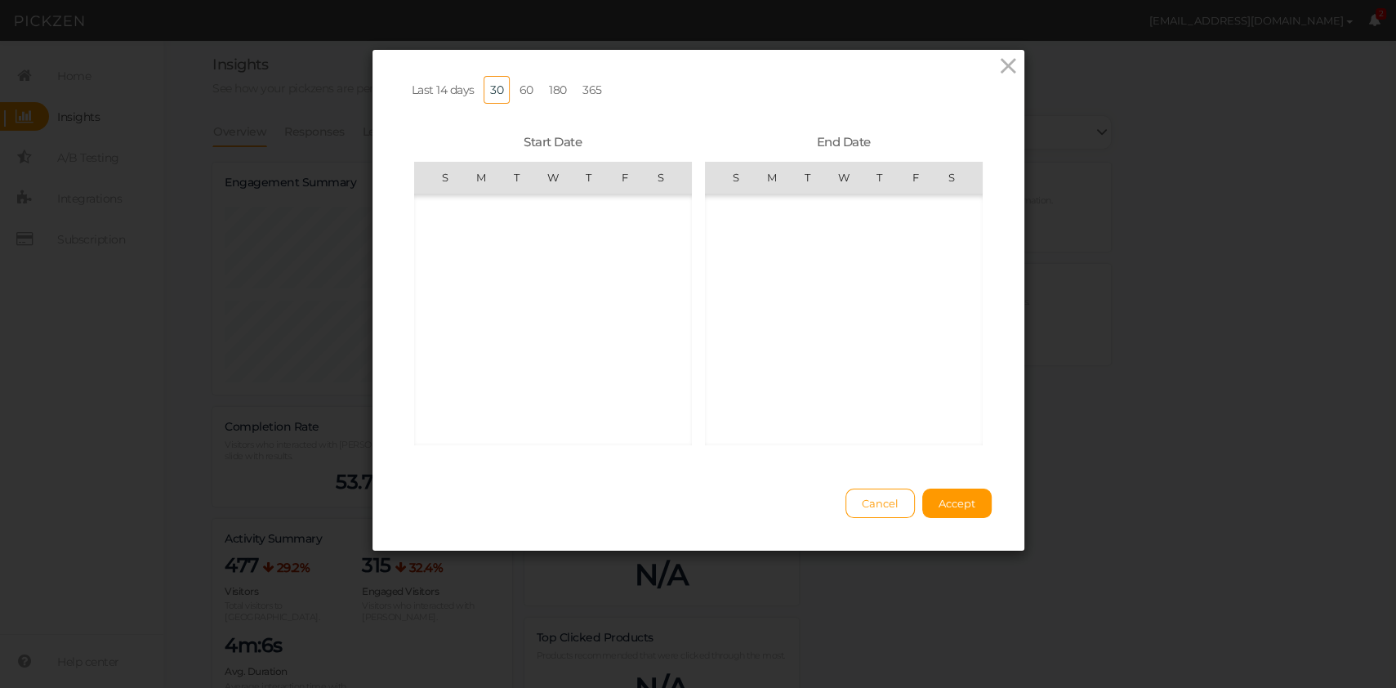
scroll to position [378294, 0]
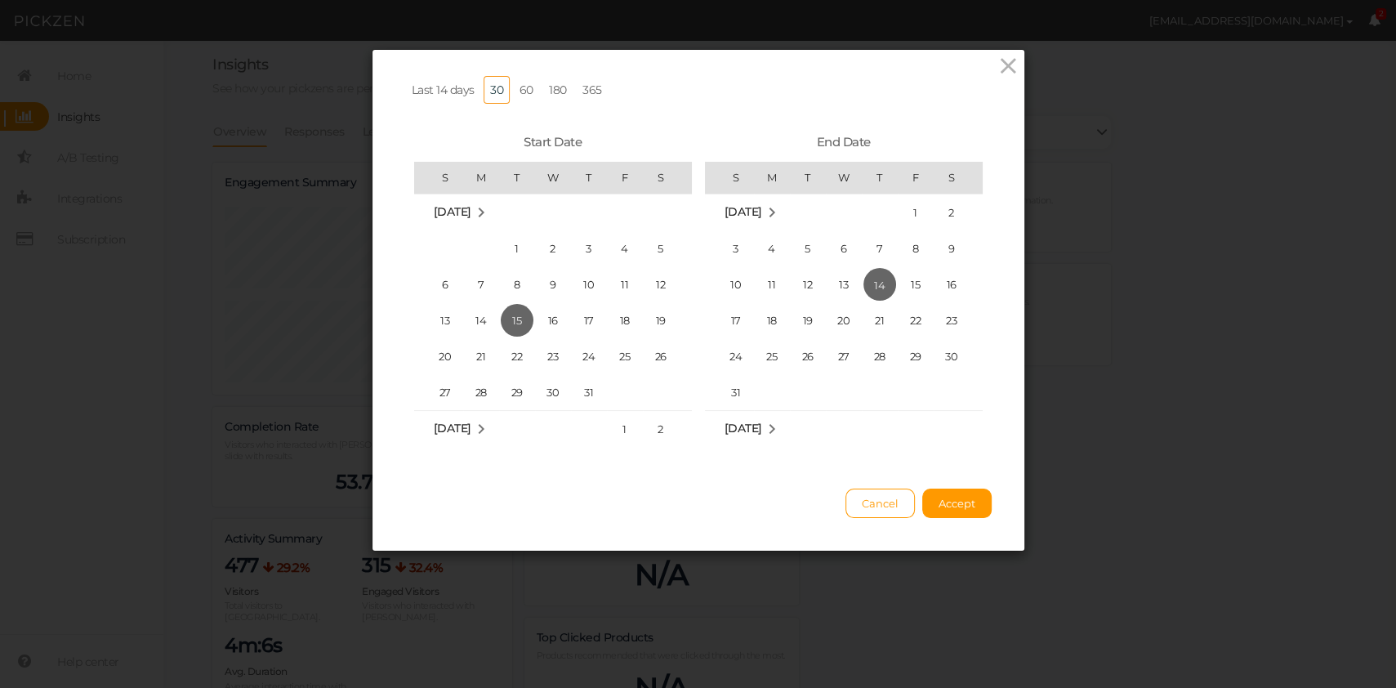
click at [579, 89] on link "365" at bounding box center [592, 90] width 33 height 28
click at [547, 286] on span "14" at bounding box center [553, 284] width 33 height 33
click at [812, 356] on span "31" at bounding box center [808, 355] width 33 height 33
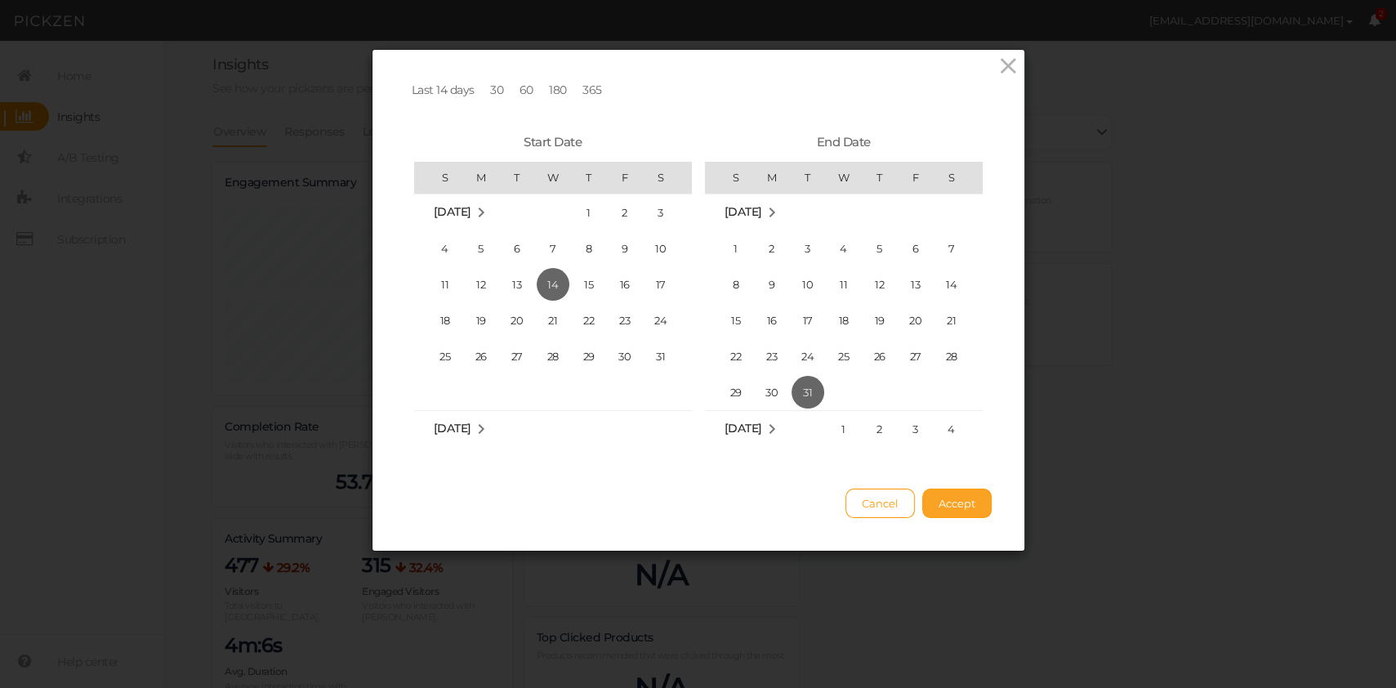
click at [953, 505] on span "Accept" at bounding box center [957, 503] width 37 height 13
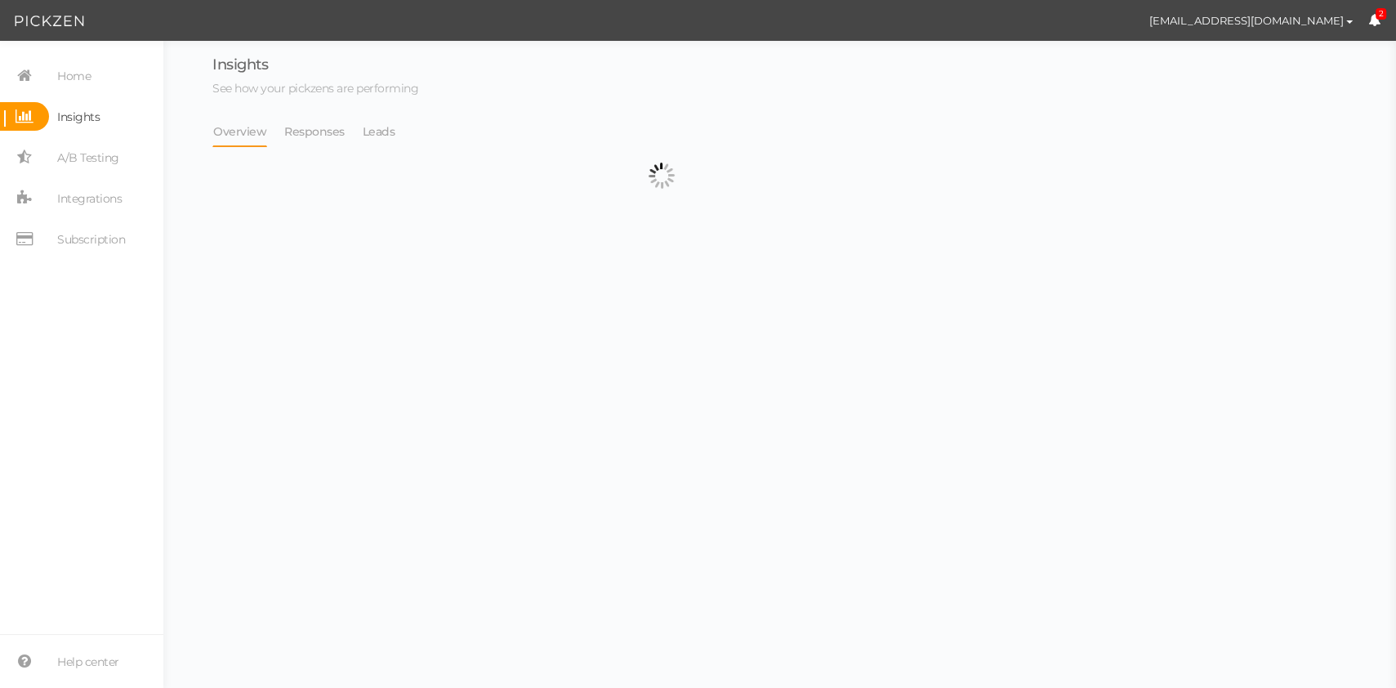
select select "13104"
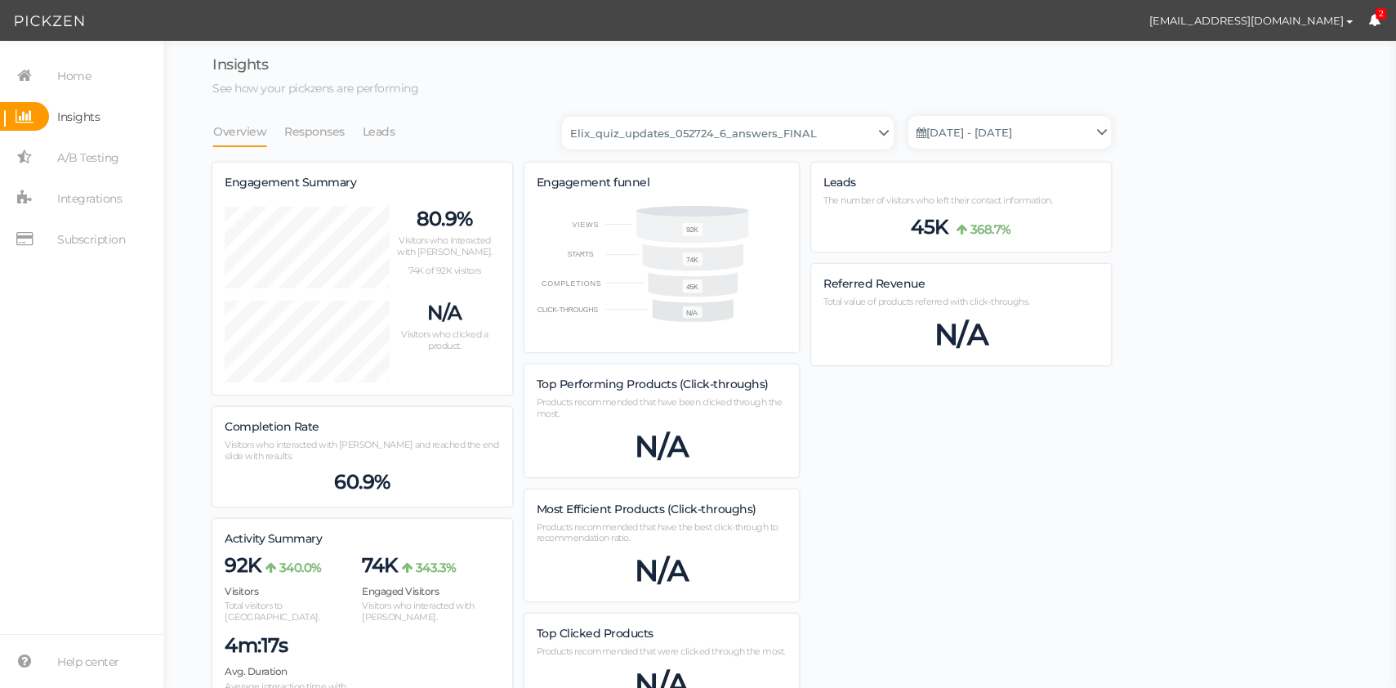
scroll to position [2496, 899]
click at [355, 135] on li "Responses" at bounding box center [323, 131] width 78 height 31
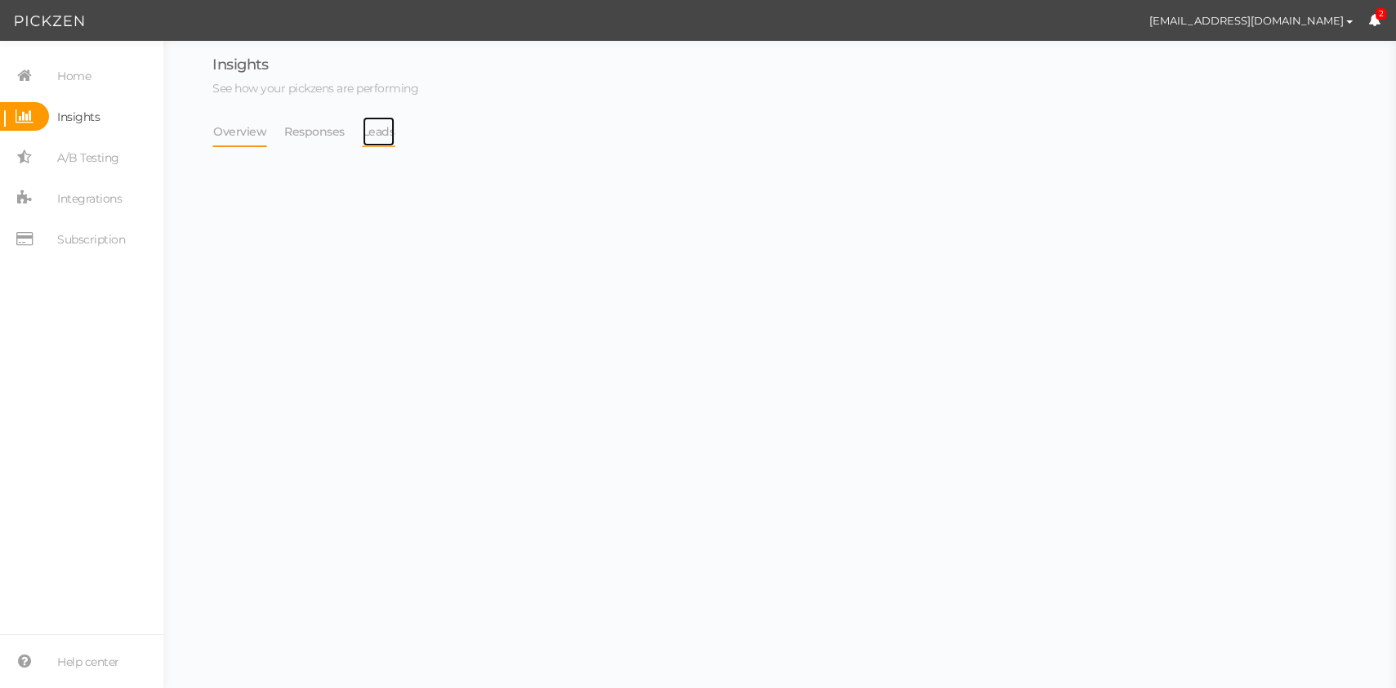
click at [383, 133] on link "Leads" at bounding box center [379, 131] width 34 height 31
select select "13104"
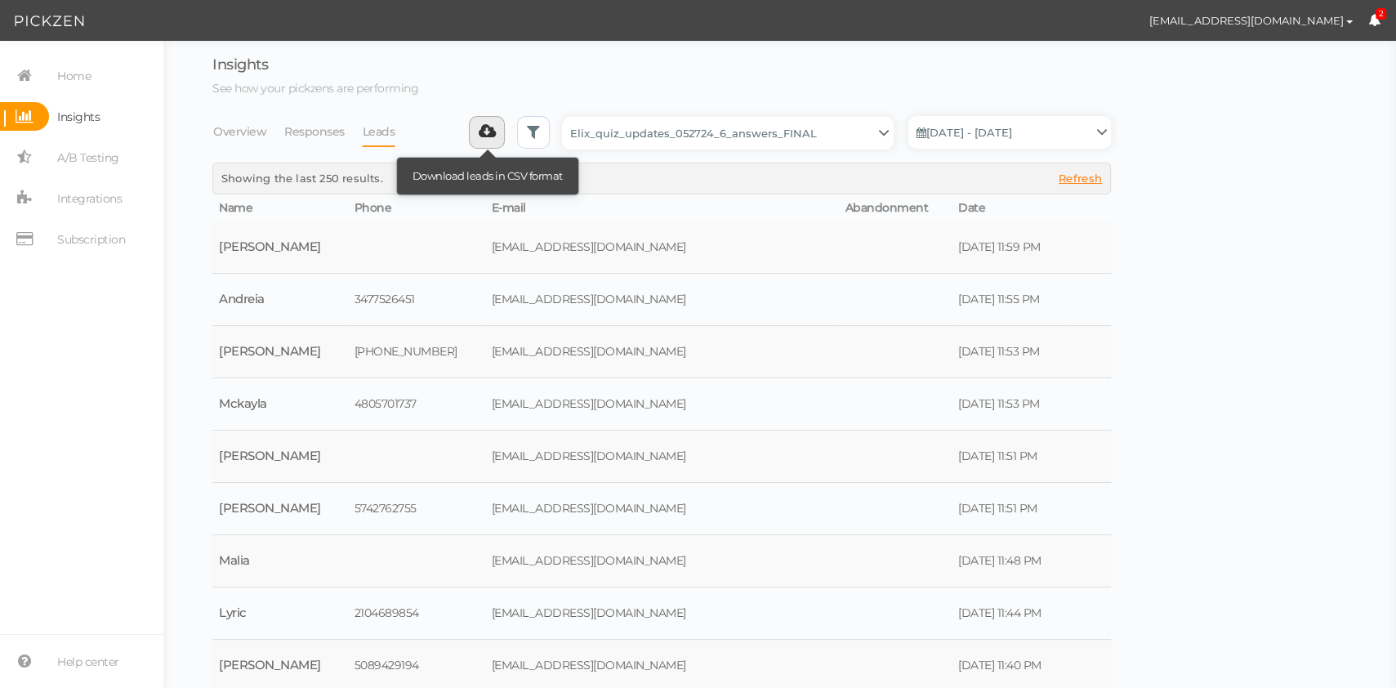
click at [496, 135] on icon at bounding box center [487, 131] width 17 height 16
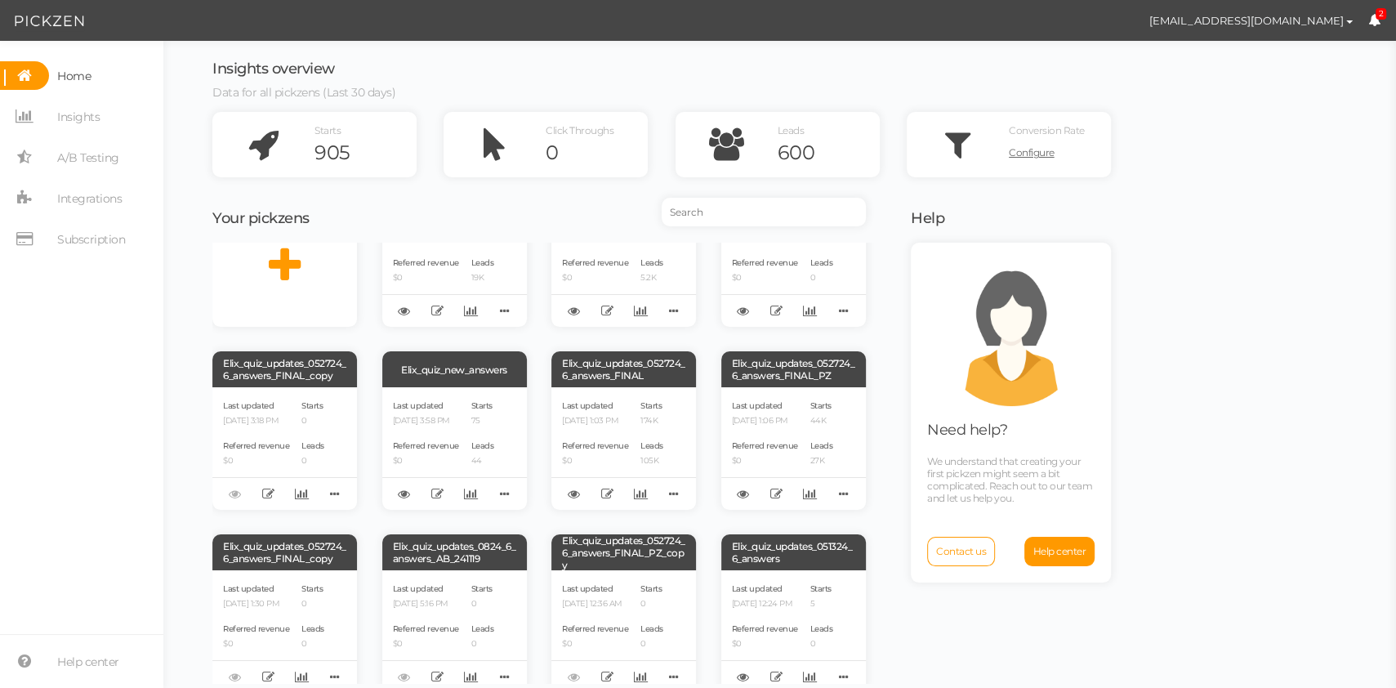
scroll to position [86, 0]
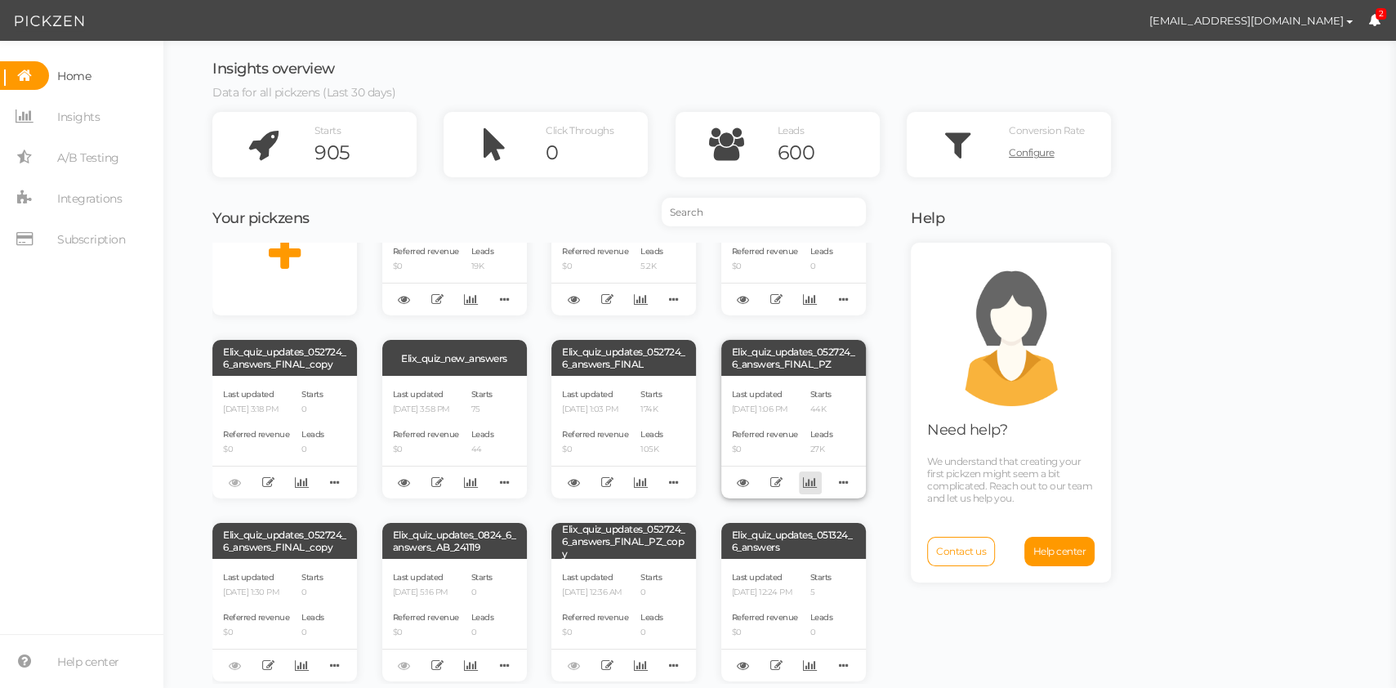
click at [814, 481] on icon at bounding box center [810, 482] width 14 height 12
select select "13228"
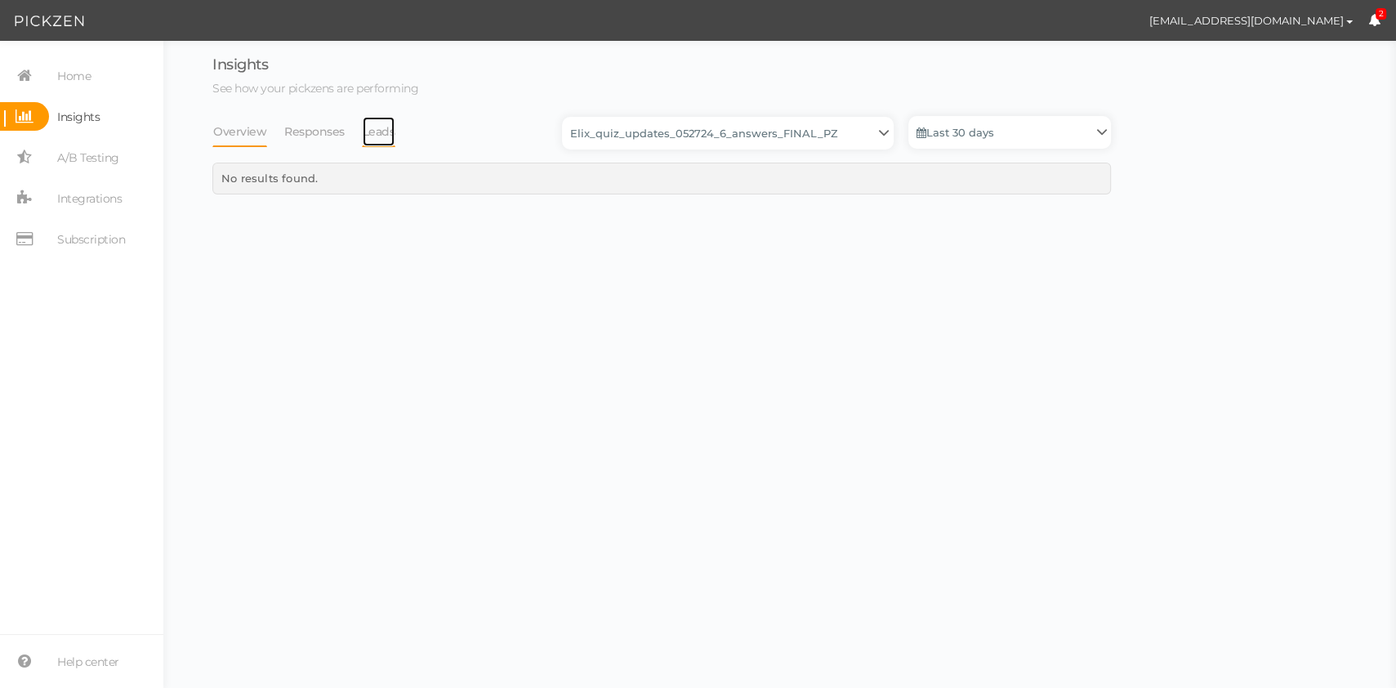
click at [379, 134] on link "Leads" at bounding box center [379, 131] width 34 height 31
select select "13228"
click at [1008, 135] on link "Last 30 days" at bounding box center [1010, 132] width 203 height 33
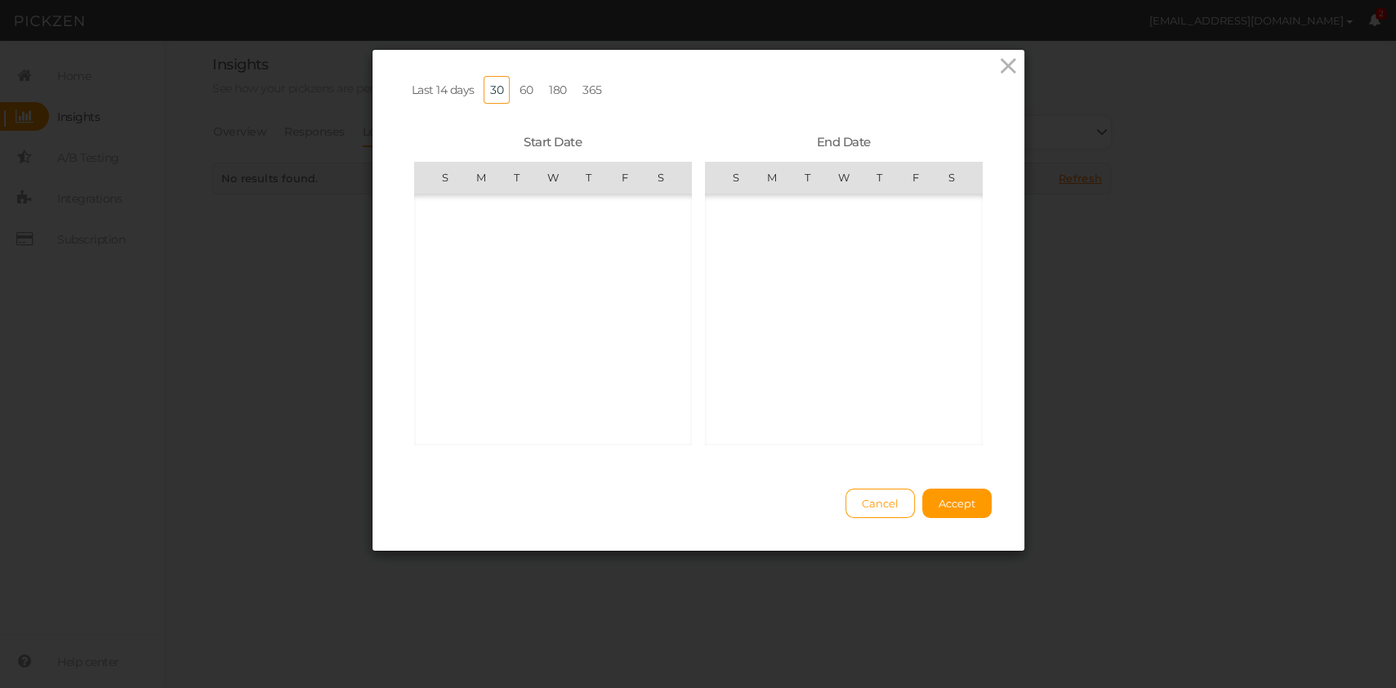
scroll to position [378294, 0]
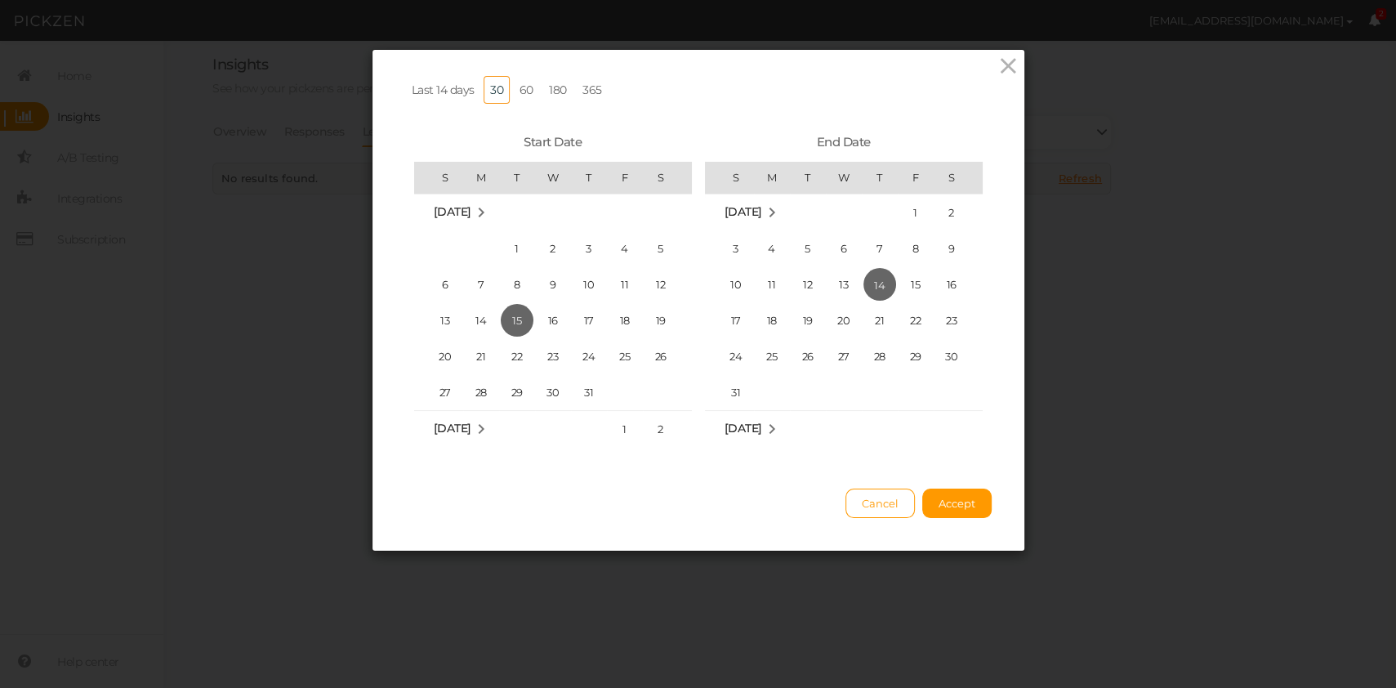
click at [587, 92] on link "365" at bounding box center [592, 90] width 33 height 28
click at [487, 279] on span "1" at bounding box center [481, 285] width 33 height 33
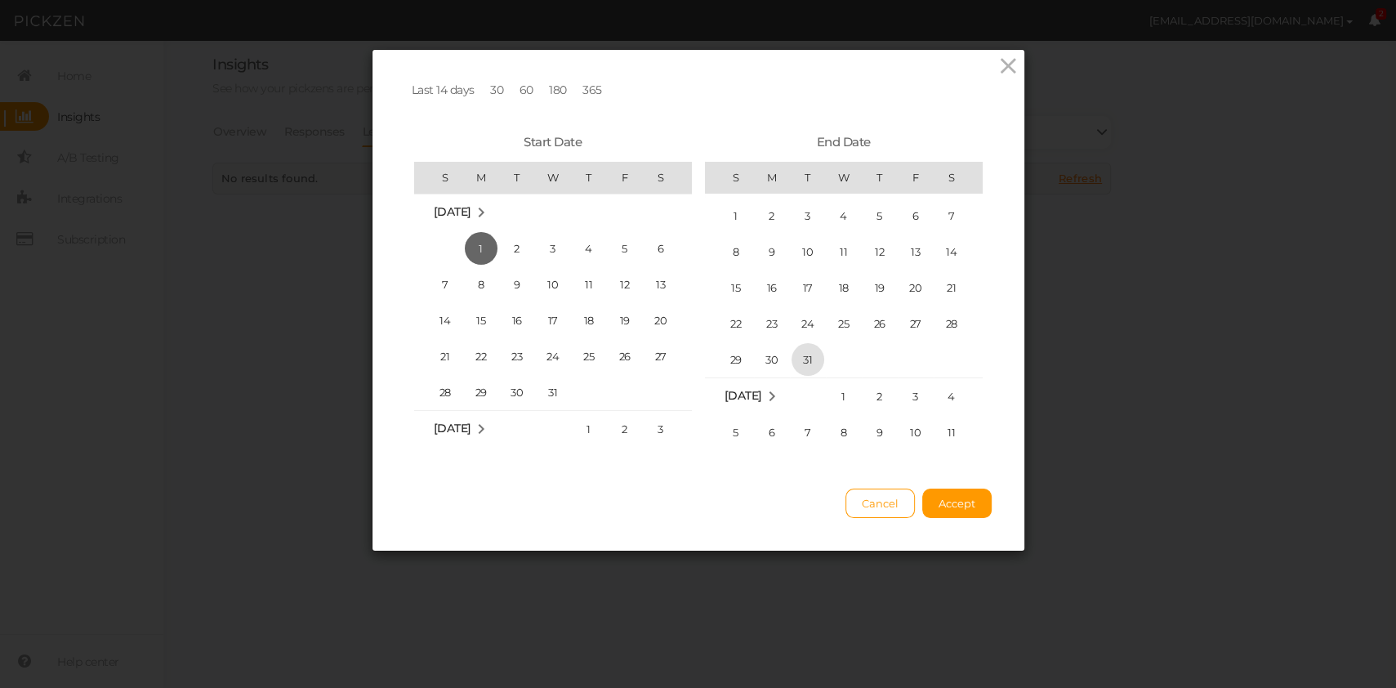
click at [816, 351] on span "31" at bounding box center [808, 359] width 33 height 33
click at [973, 510] on button "Accept" at bounding box center [957, 503] width 69 height 29
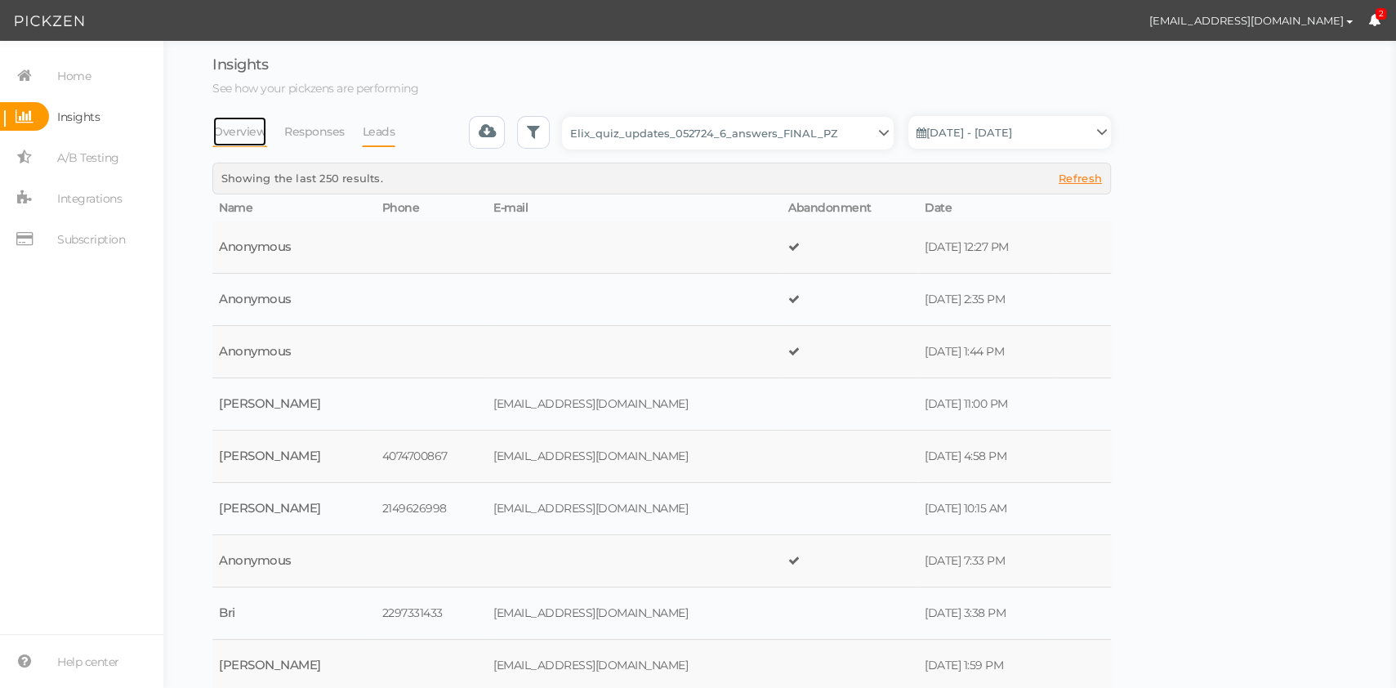
click at [246, 132] on link "Overview" at bounding box center [239, 131] width 55 height 31
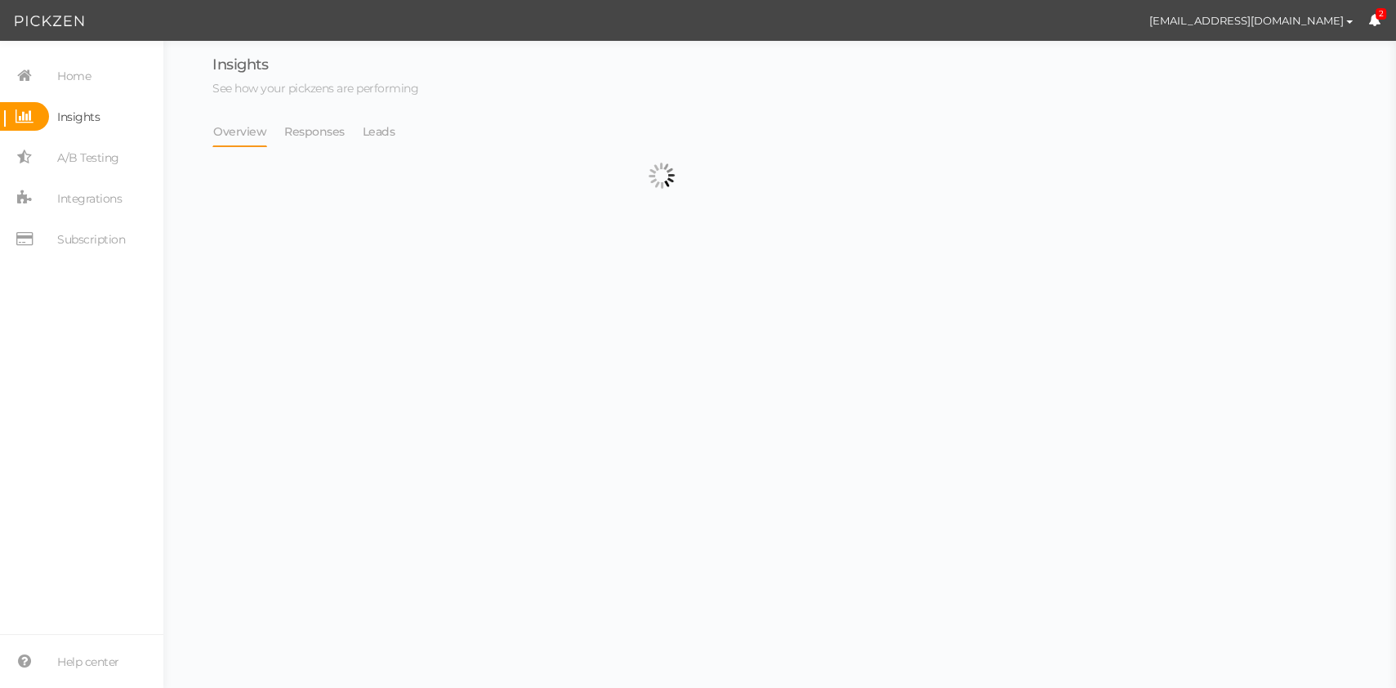
select select "13228"
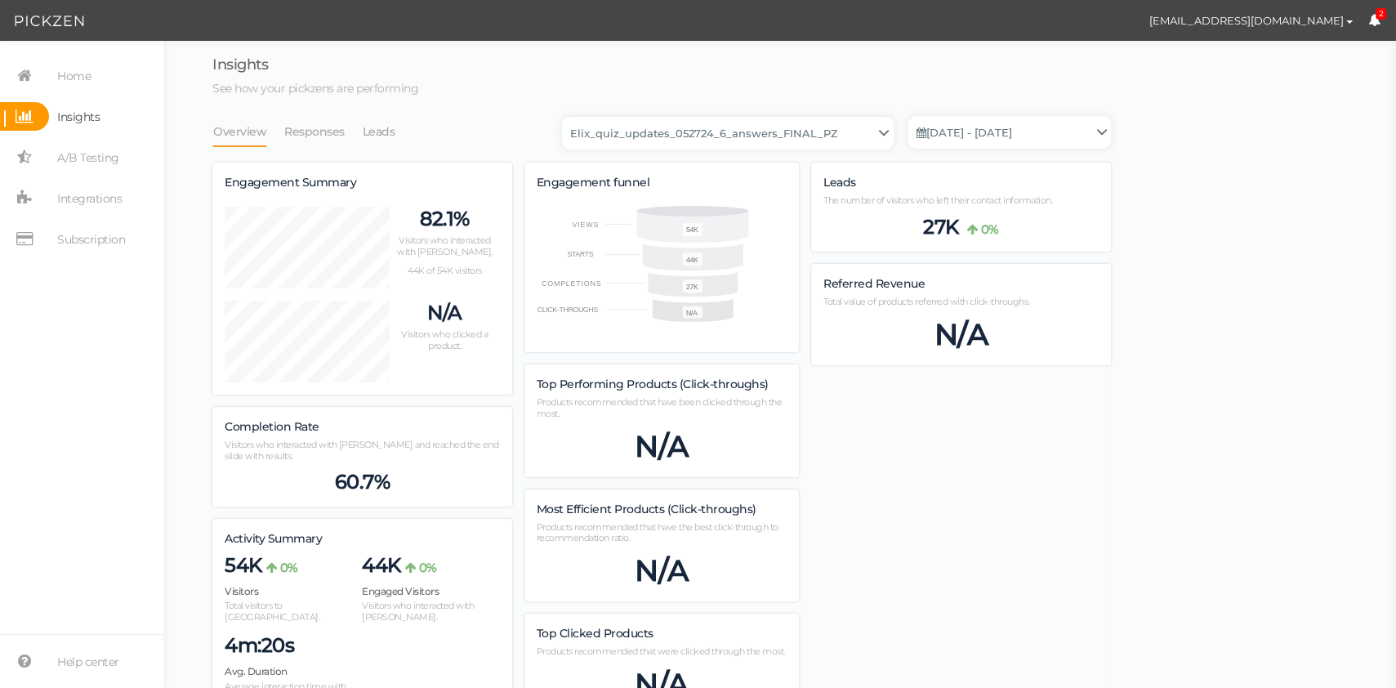
scroll to position [2496, 899]
click at [349, 136] on li "Responses" at bounding box center [323, 131] width 78 height 31
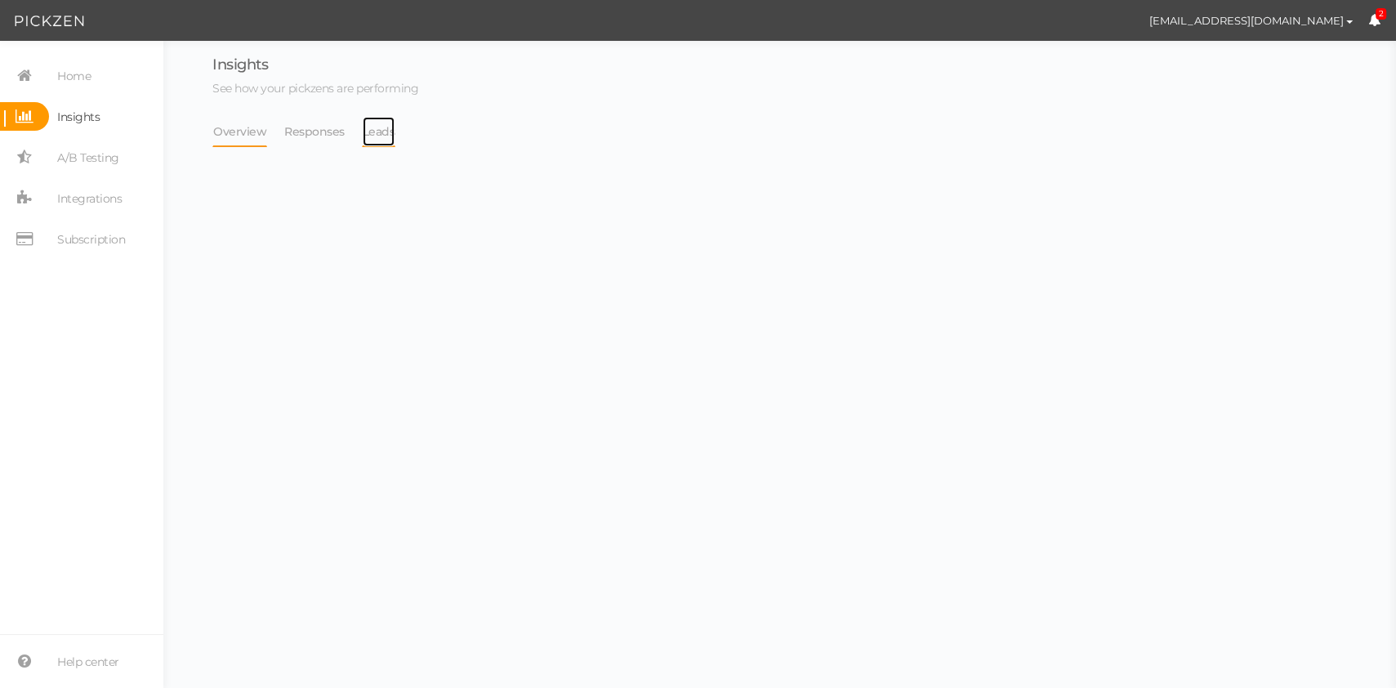
click at [370, 136] on link "Leads" at bounding box center [379, 131] width 34 height 31
select select "13228"
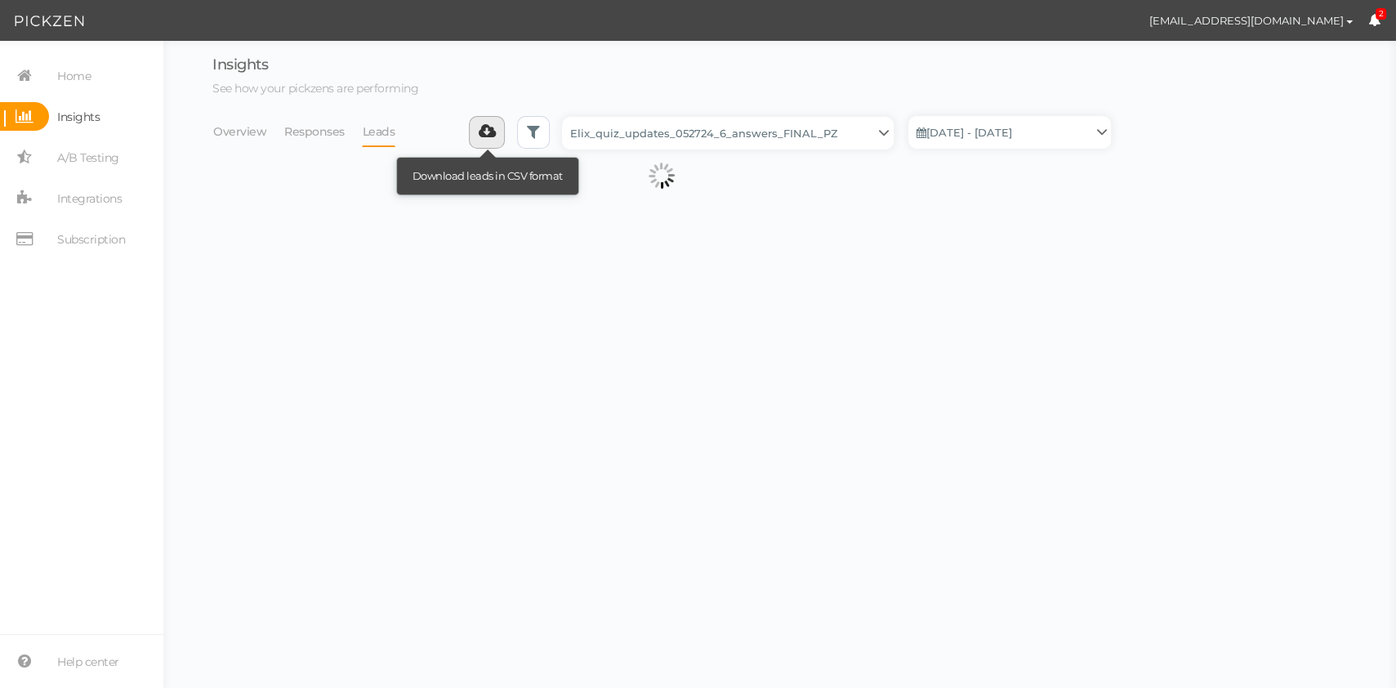
click at [495, 136] on icon at bounding box center [487, 131] width 17 height 16
